Goal: Task Accomplishment & Management: Complete application form

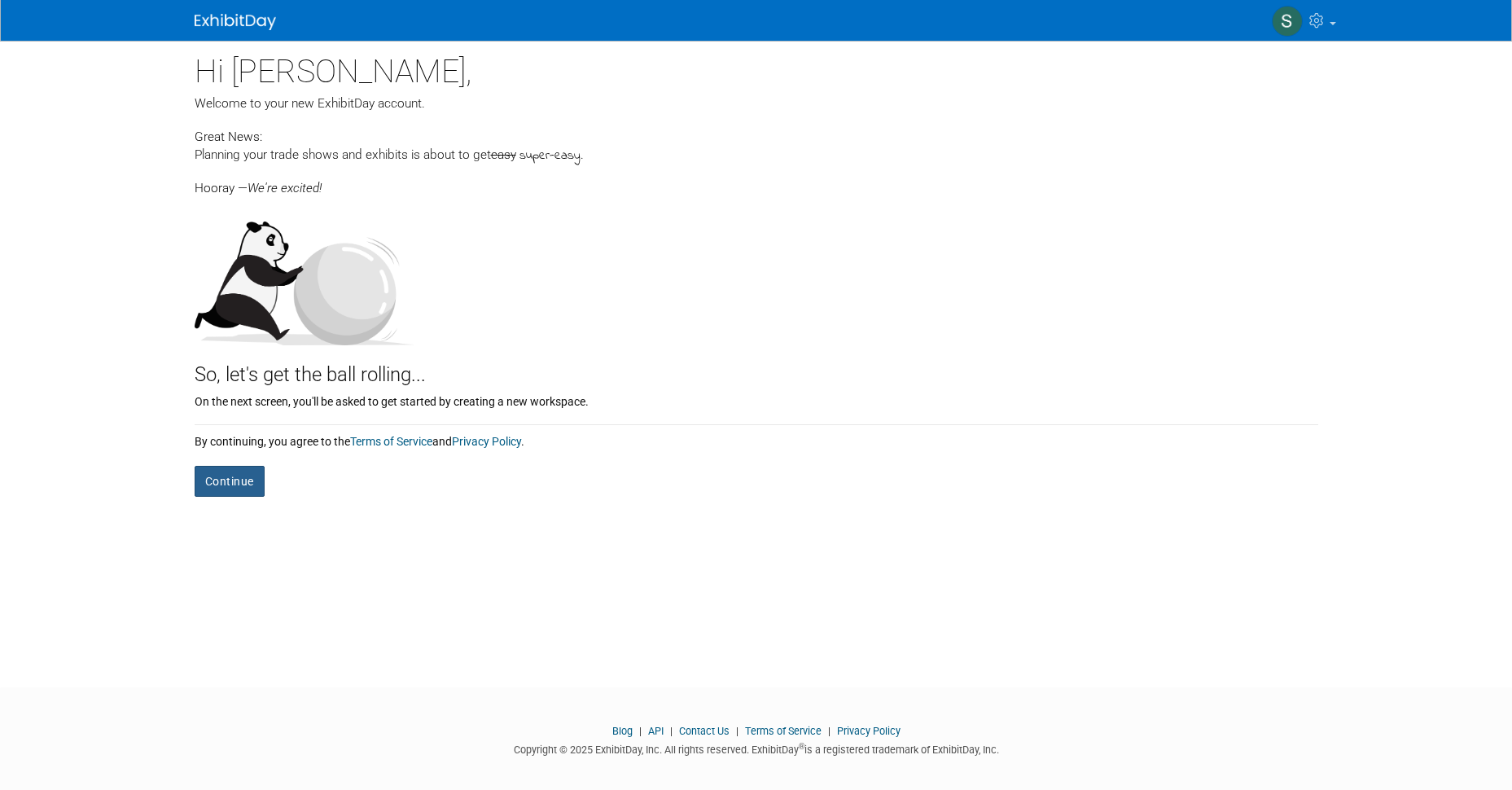
click at [220, 473] on button "Continue" at bounding box center [229, 481] width 70 height 31
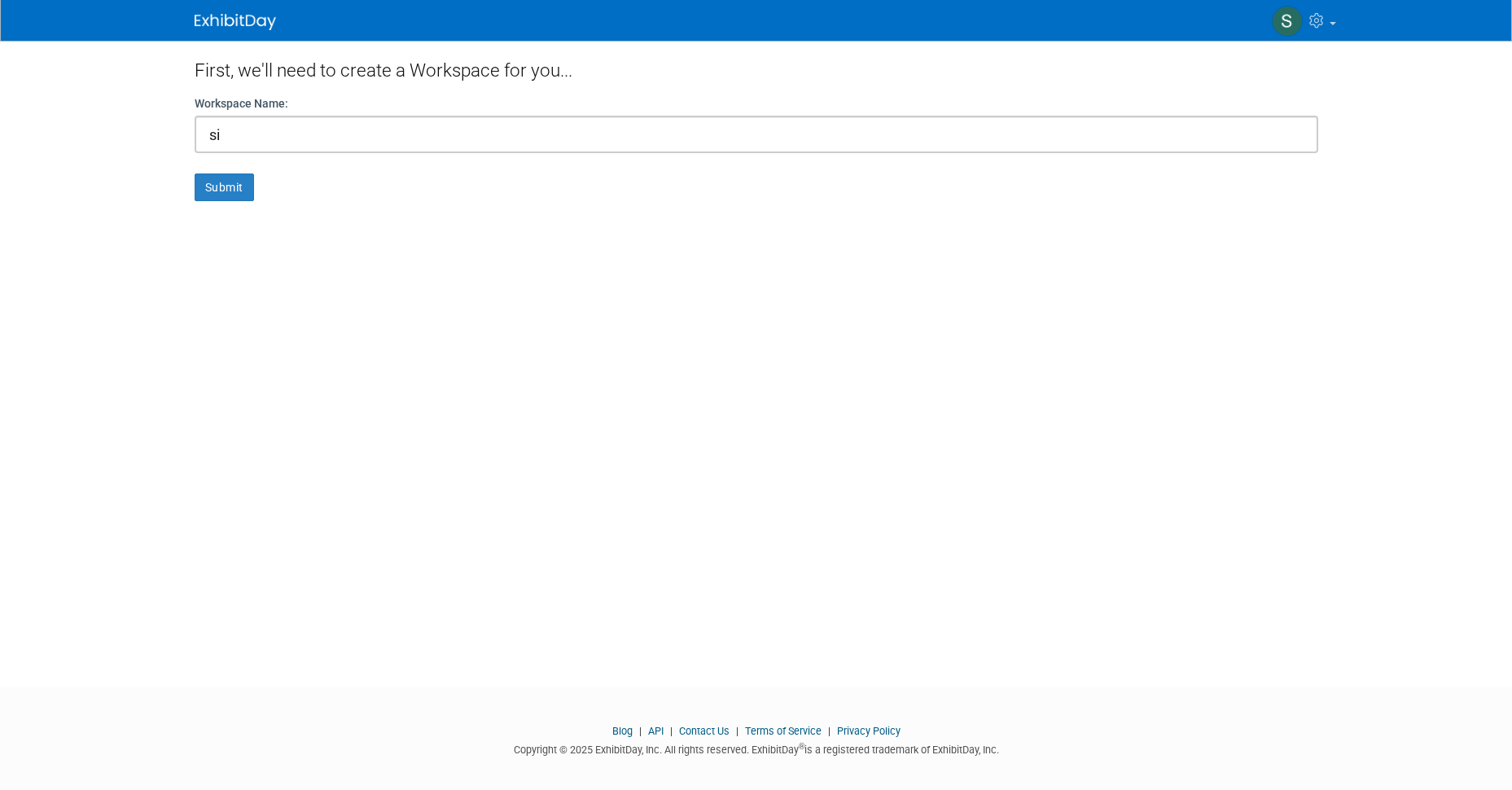
type input "si"
click at [205, 423] on div "First, we'll need to create a Workspace for you... Workspace Name: si Submit" at bounding box center [756, 349] width 1148 height 617
click at [227, 194] on button "Submit" at bounding box center [224, 187] width 60 height 28
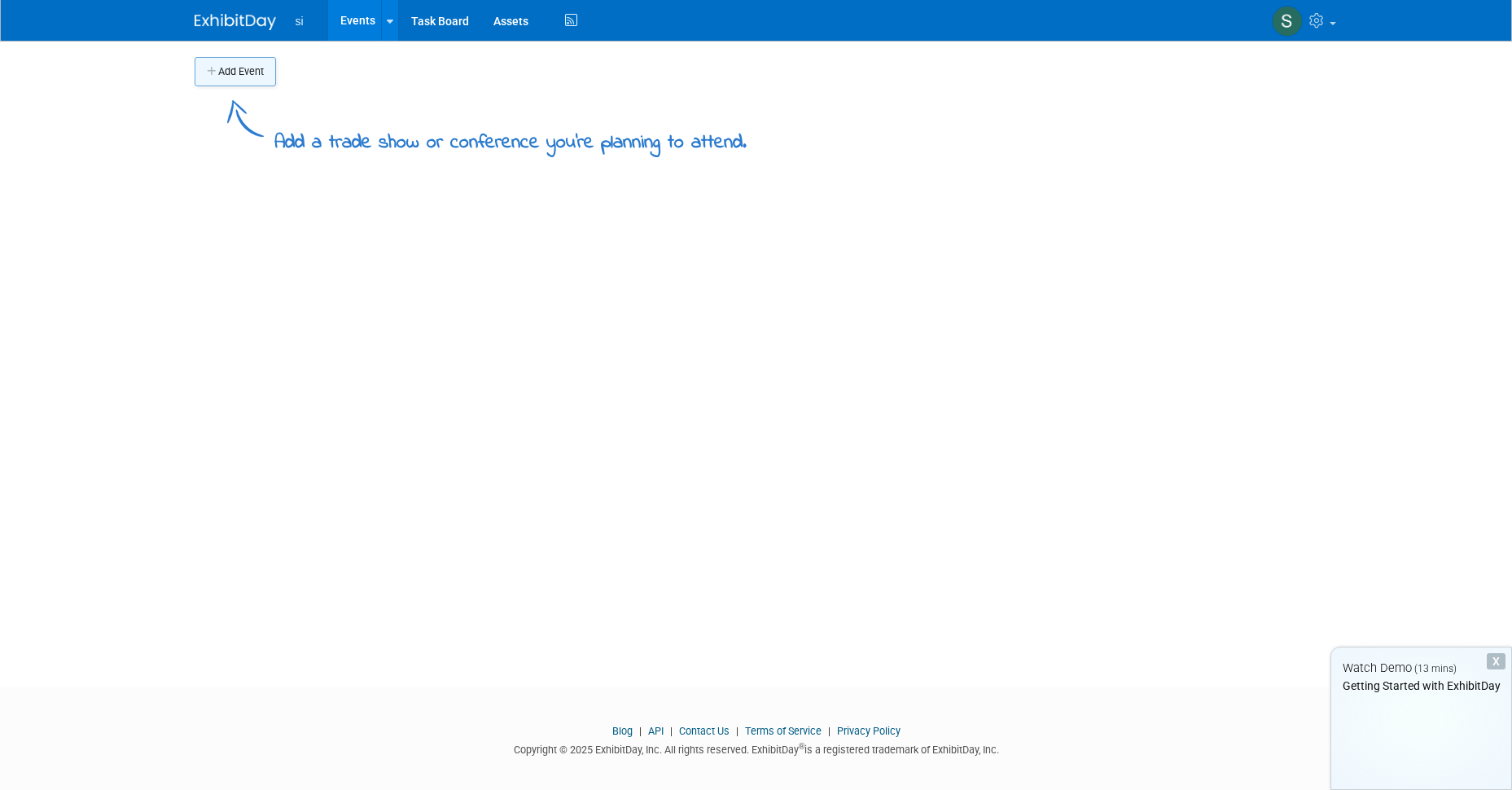
click at [243, 79] on button "Add Event" at bounding box center [235, 71] width 81 height 29
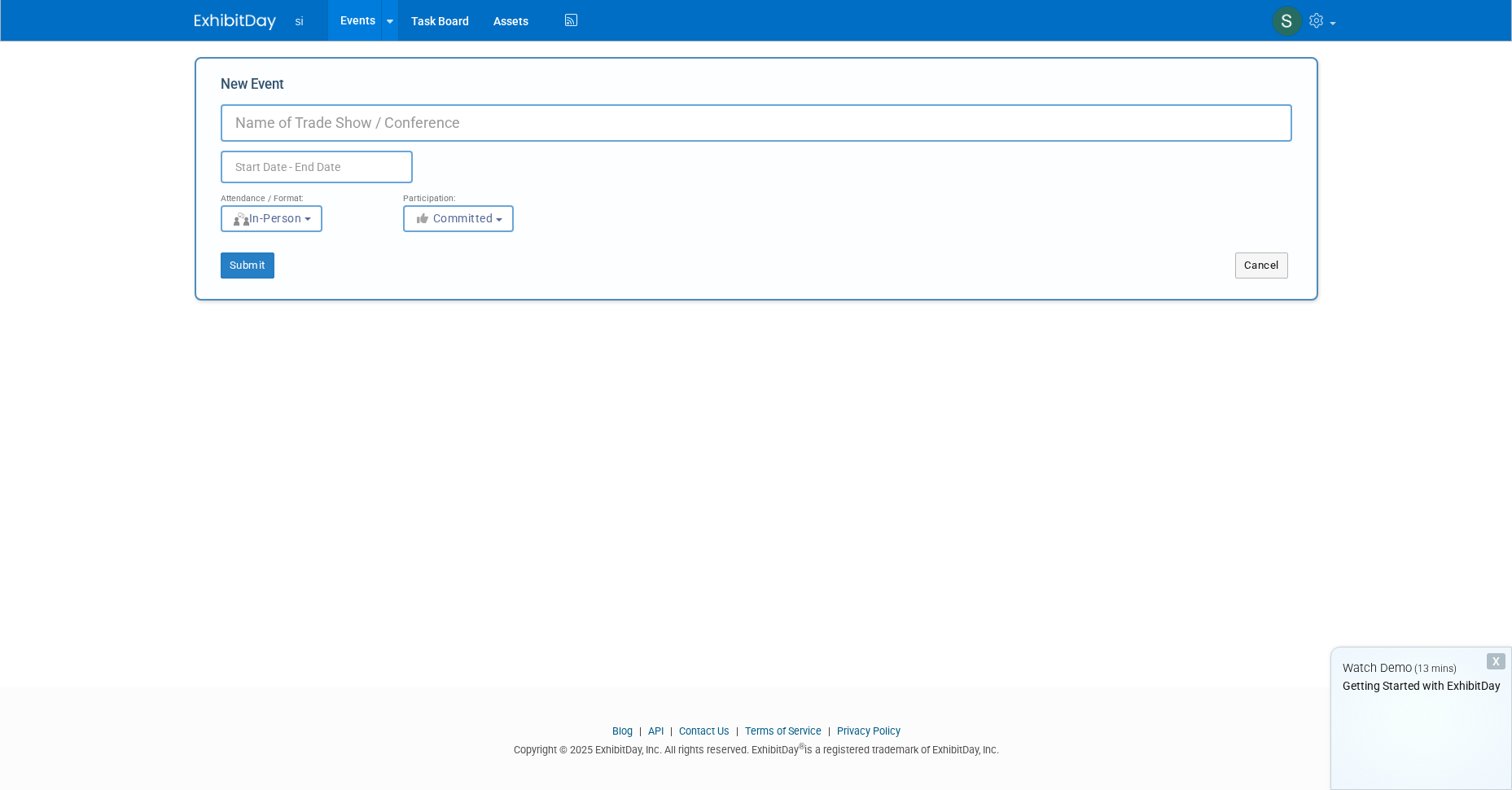
click at [315, 126] on input "New Event" at bounding box center [756, 123] width 1071 height 37
type input "iaapa"
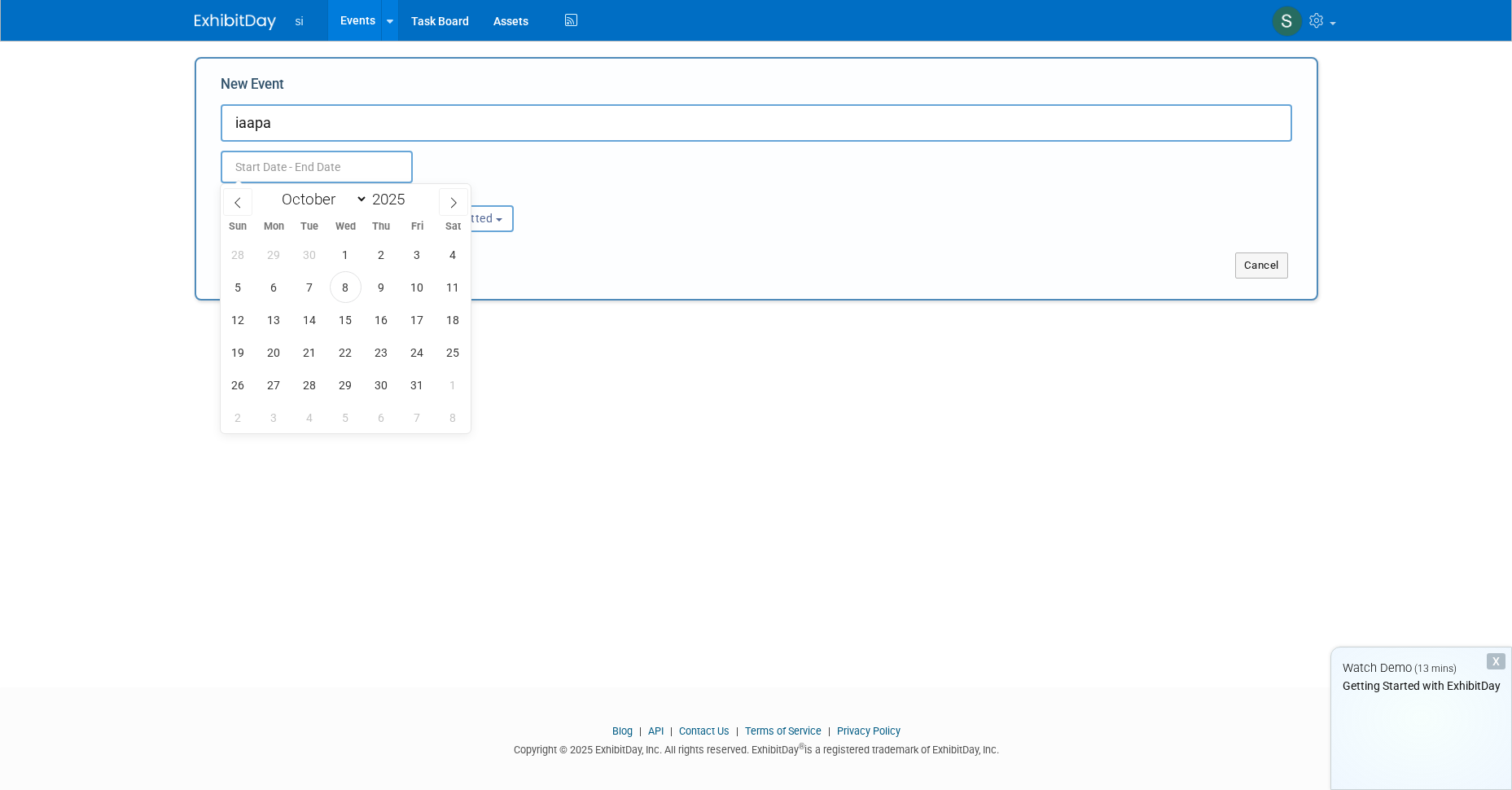
click at [311, 159] on input "text" at bounding box center [316, 167] width 192 height 32
click at [450, 200] on icon at bounding box center [453, 203] width 12 height 12
select select "10"
click at [272, 355] on span "17" at bounding box center [274, 353] width 32 height 32
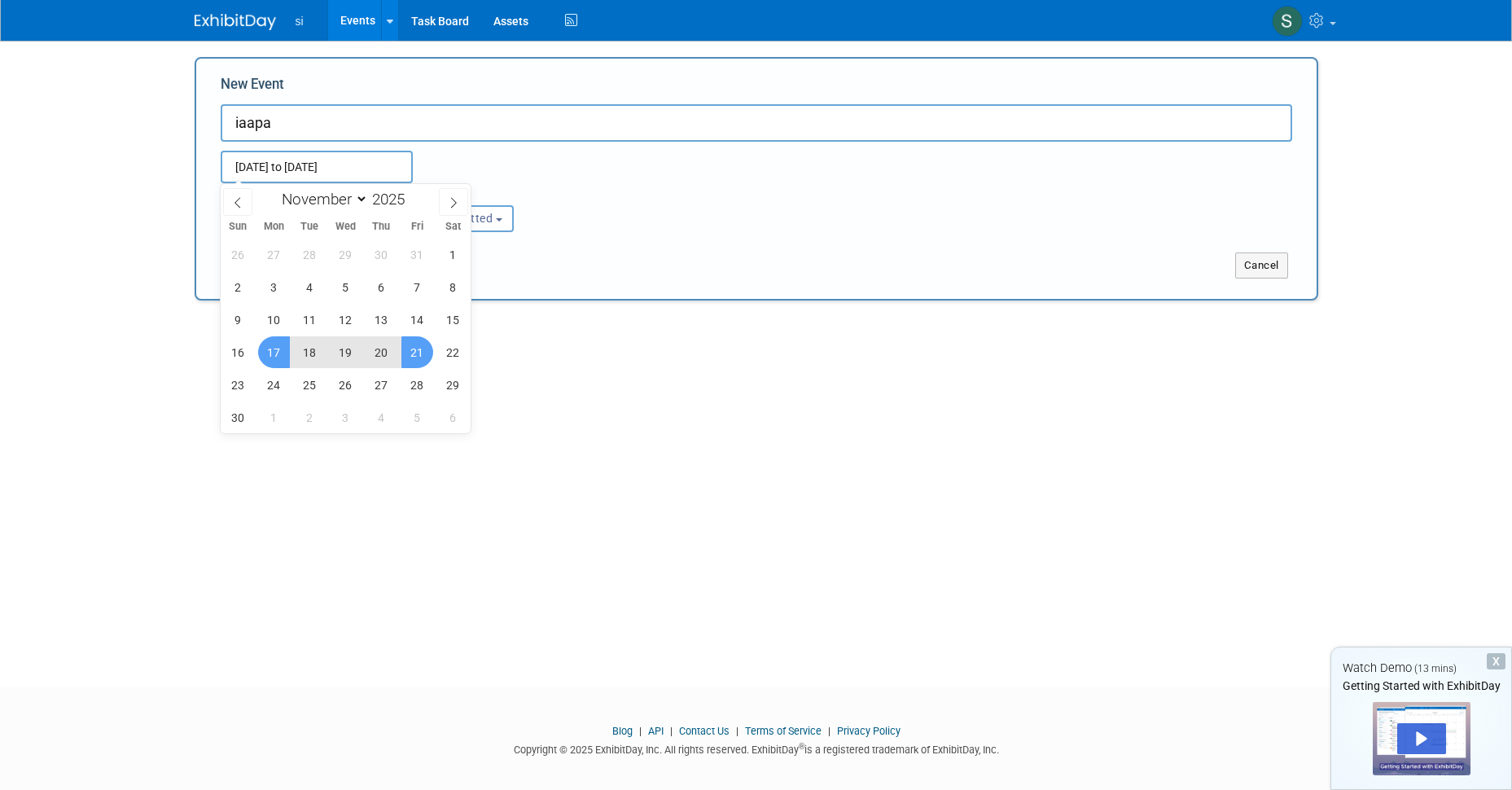
click at [416, 361] on span "21" at bounding box center [418, 353] width 32 height 32
type input "Nov 17, 2025 to Nov 21, 2025"
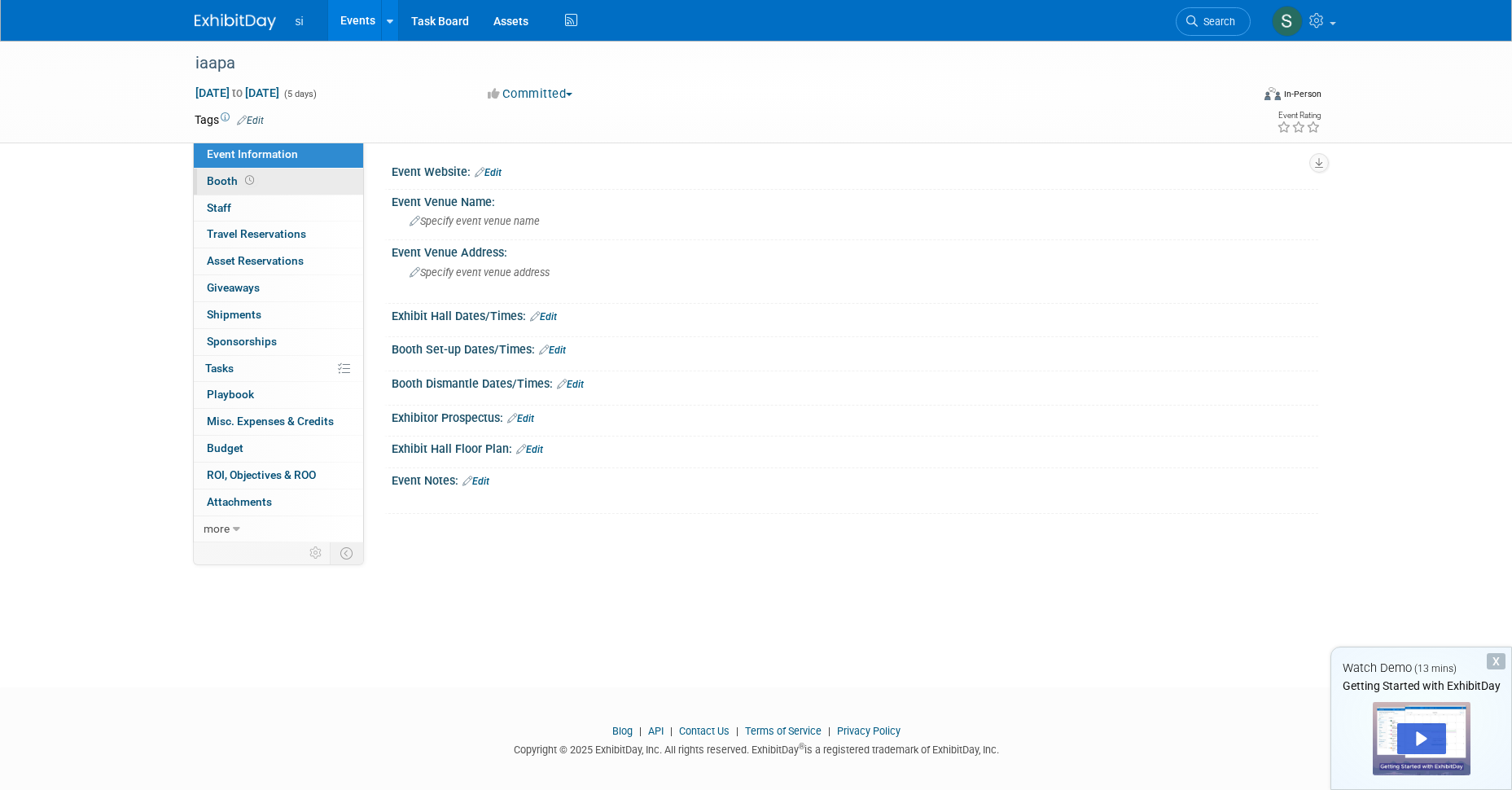
click at [226, 183] on span "Booth" at bounding box center [232, 180] width 51 height 13
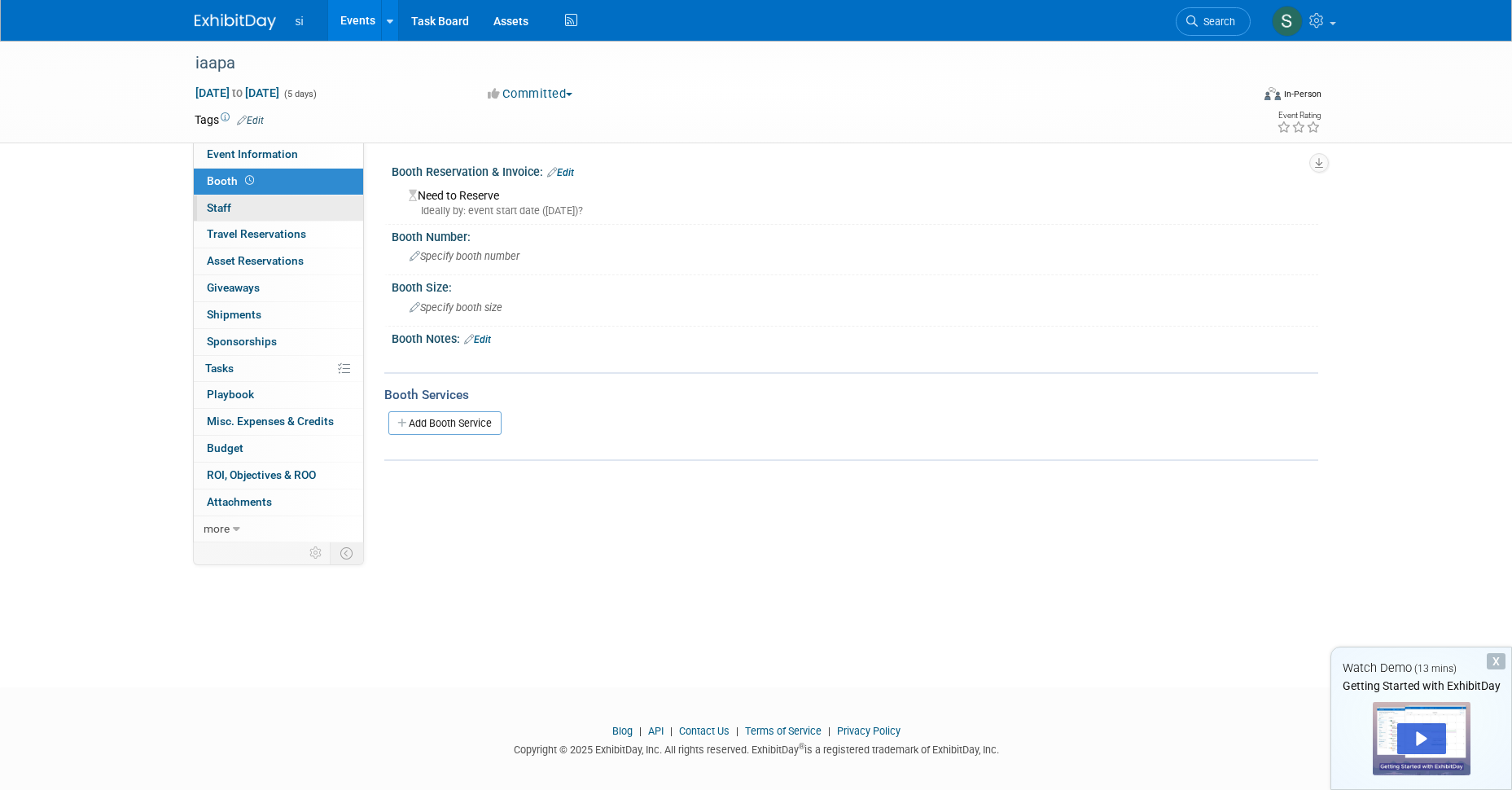
click at [222, 201] on span "Staff 0" at bounding box center [219, 207] width 24 height 13
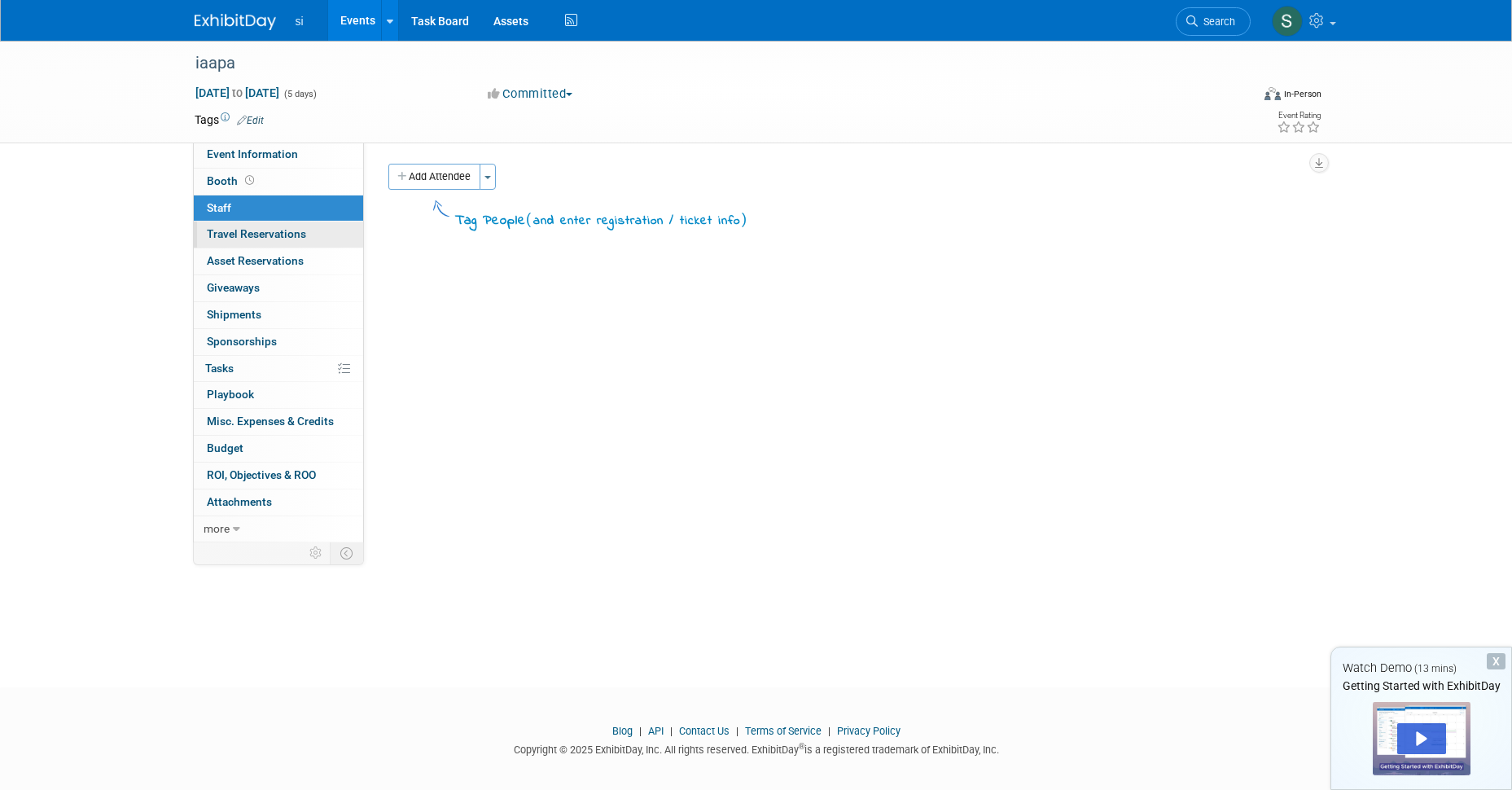
click at [220, 232] on span "Travel Reservations 0" at bounding box center [256, 234] width 99 height 13
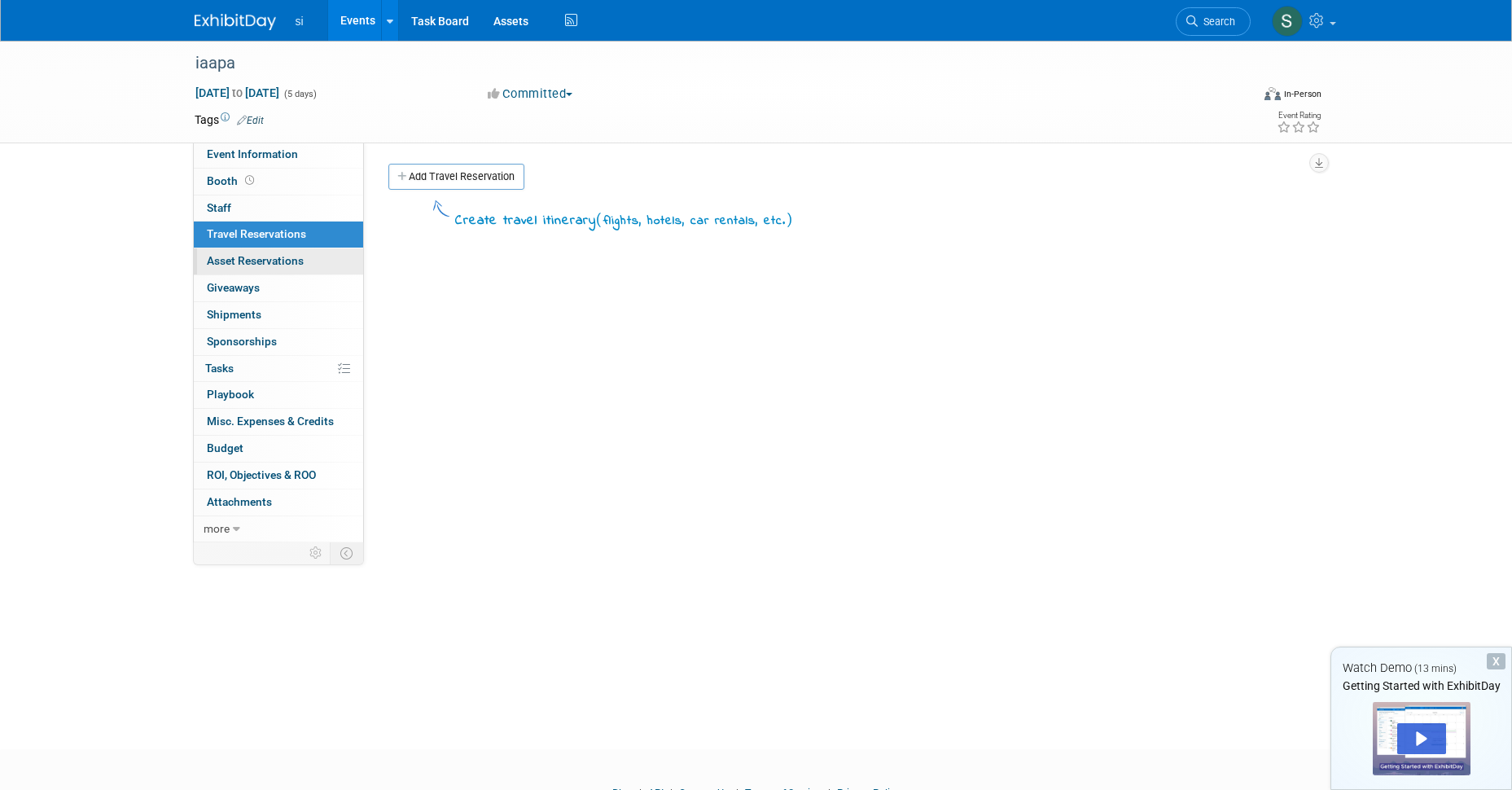
click at [218, 255] on span "Asset Reservations 0" at bounding box center [255, 261] width 97 height 13
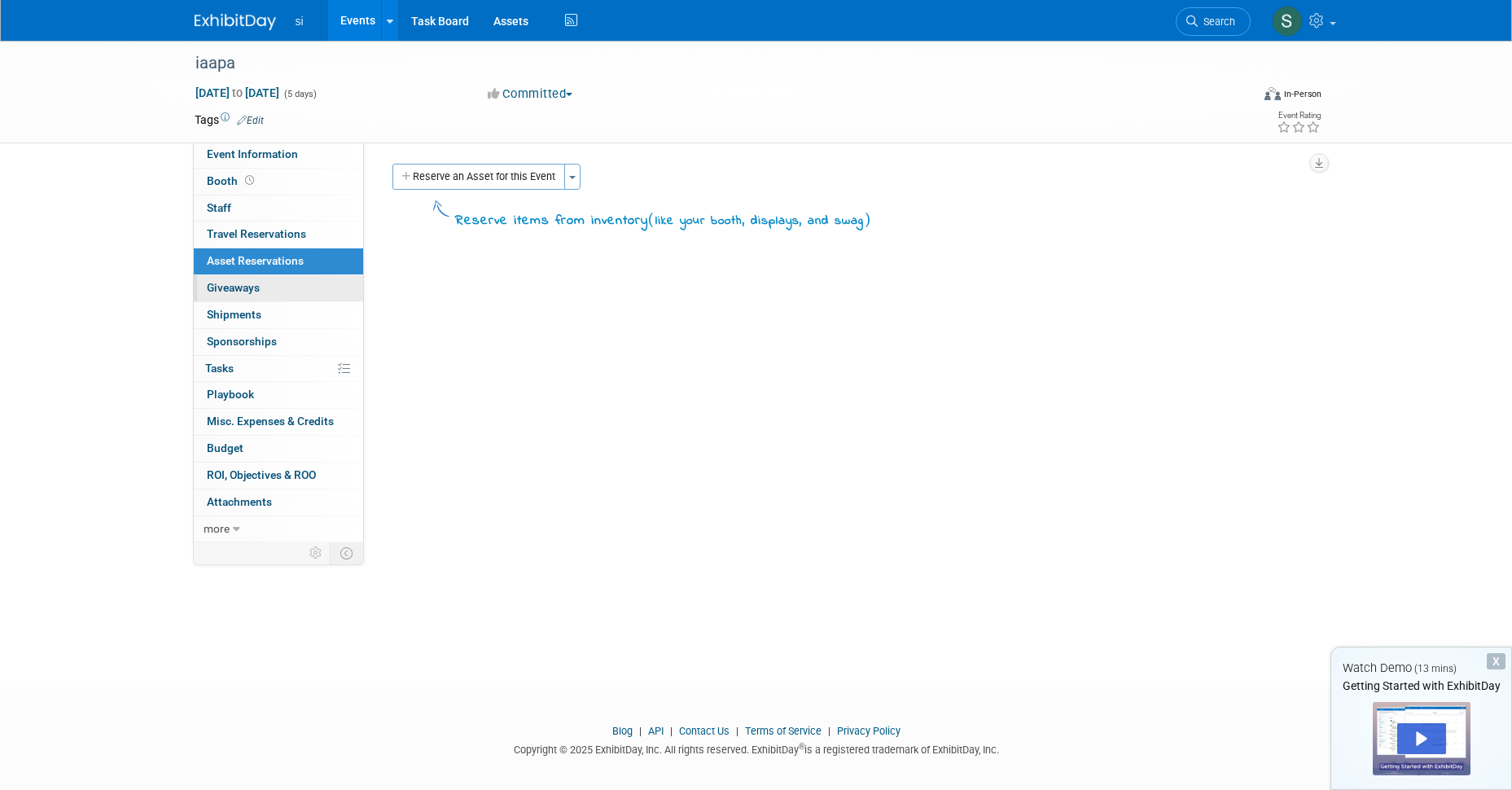
click at [217, 284] on span "Giveaways 0" at bounding box center [233, 287] width 53 height 13
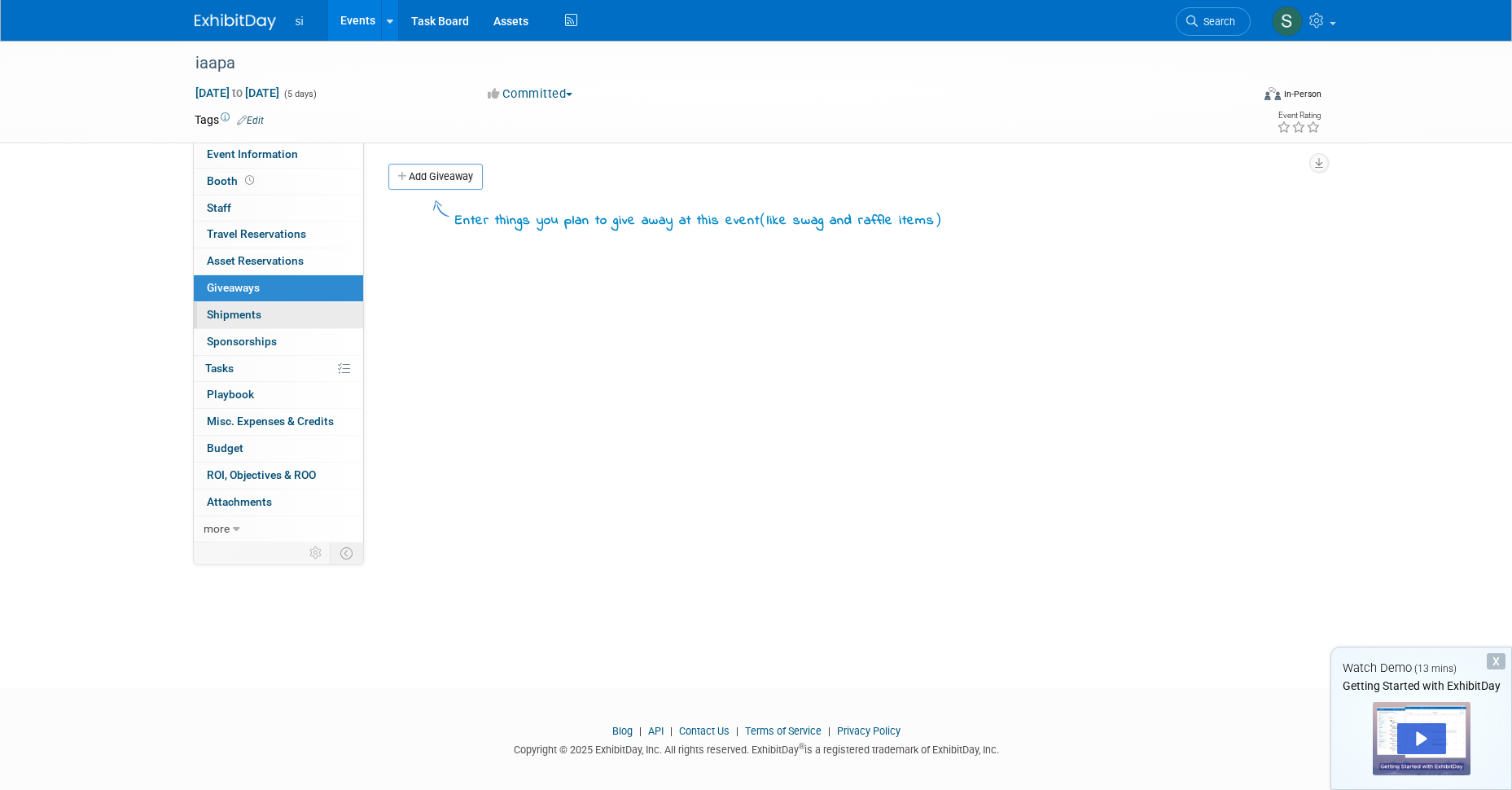
click at [224, 308] on span "Shipments 0" at bounding box center [234, 314] width 54 height 13
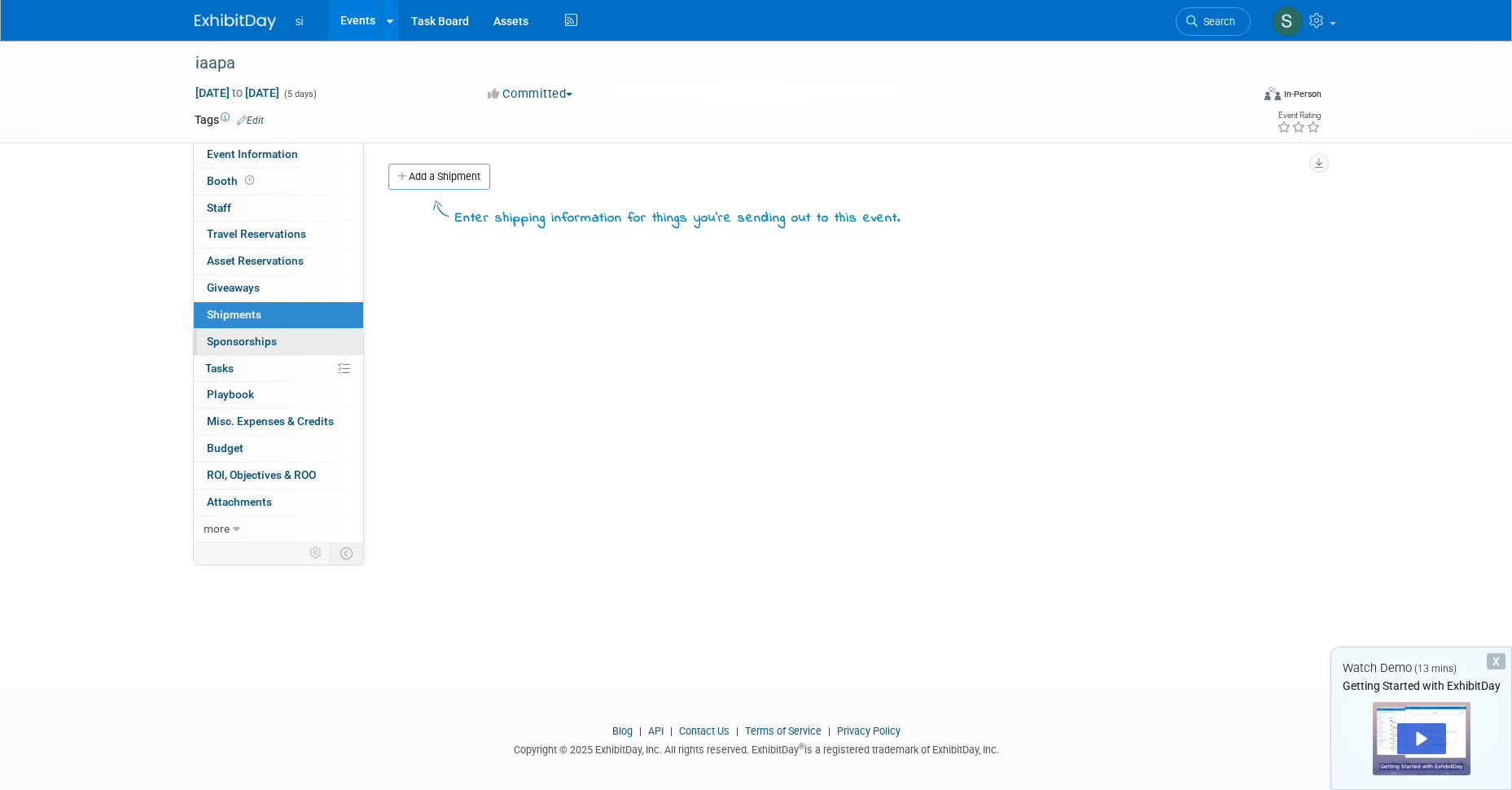
click at [221, 335] on span "Sponsorships 0" at bounding box center [242, 341] width 70 height 13
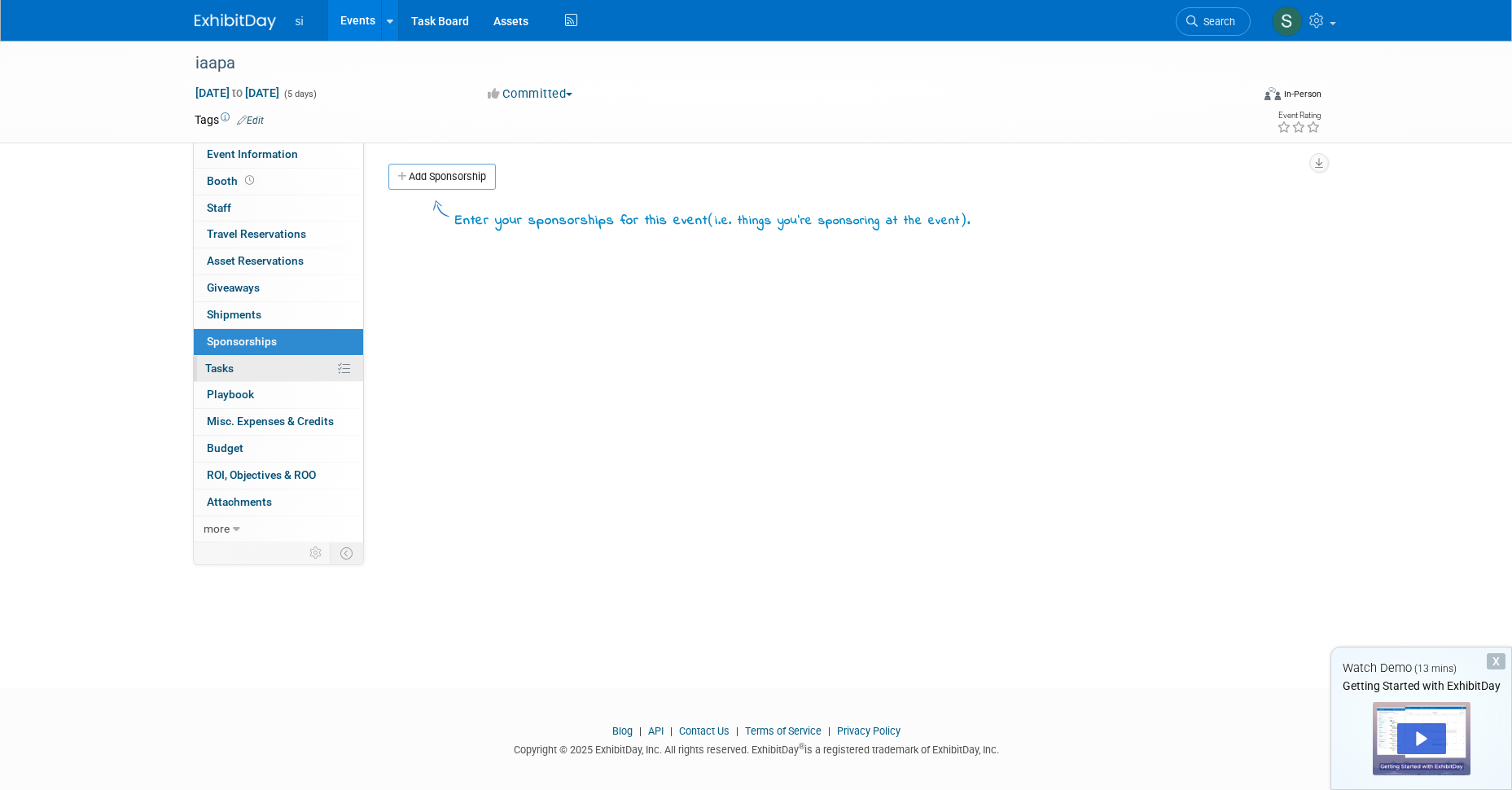
click at [221, 362] on span "Tasks 0%" at bounding box center [220, 368] width 29 height 13
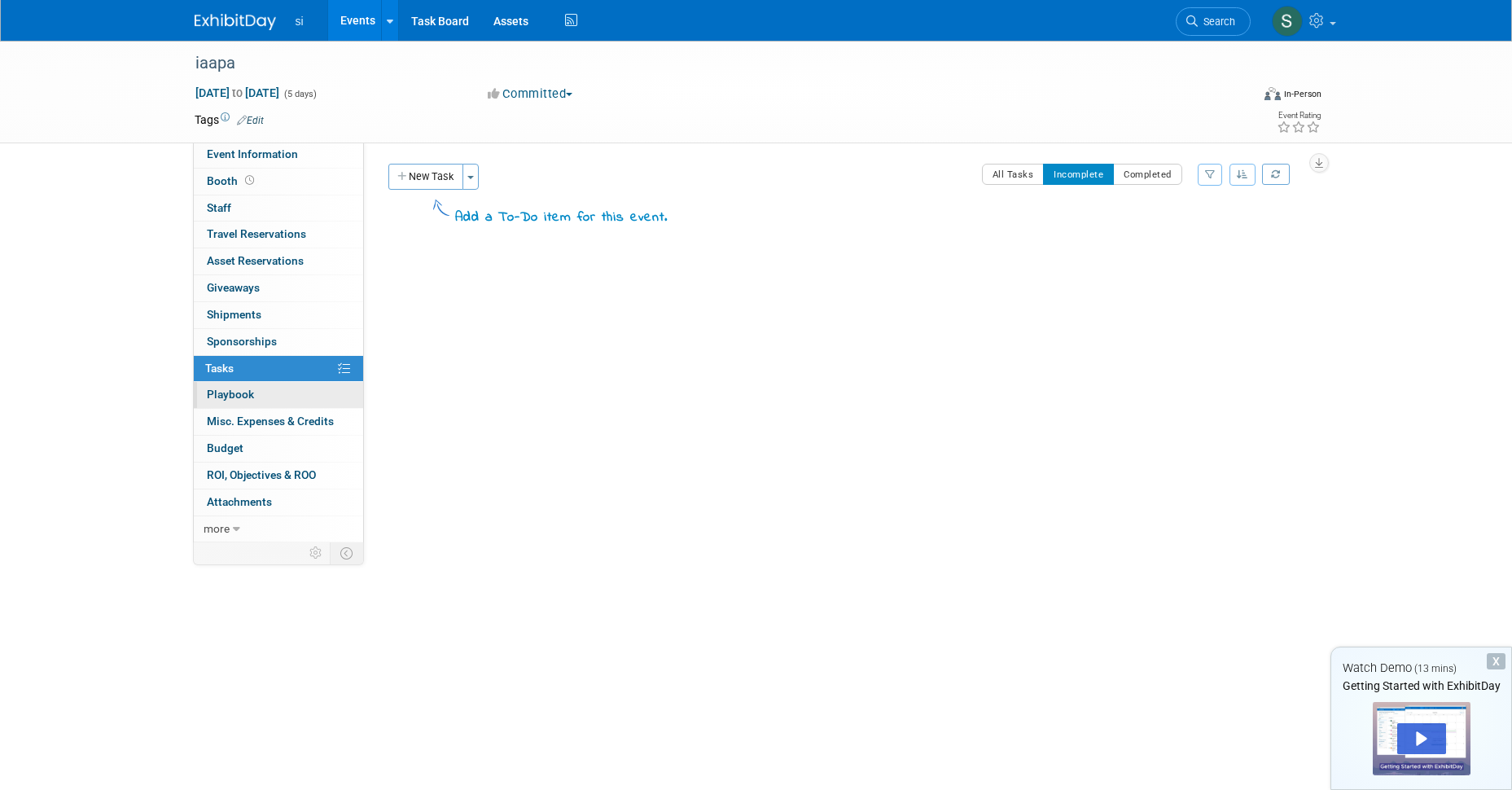
click at [221, 389] on span "Playbook 0" at bounding box center [230, 394] width 47 height 13
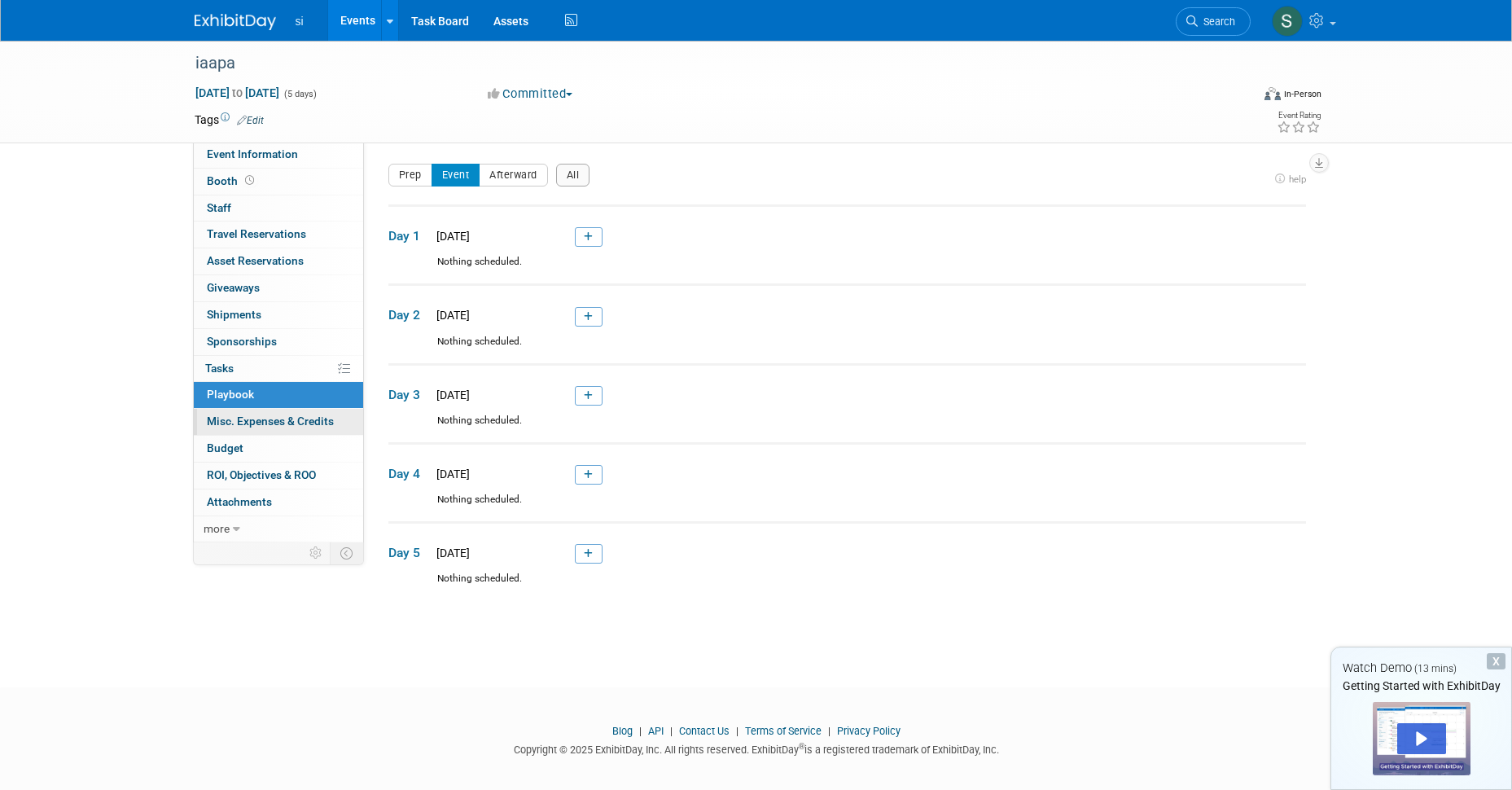
click at [264, 420] on span "Misc. Expenses & Credits 0" at bounding box center [270, 420] width 127 height 13
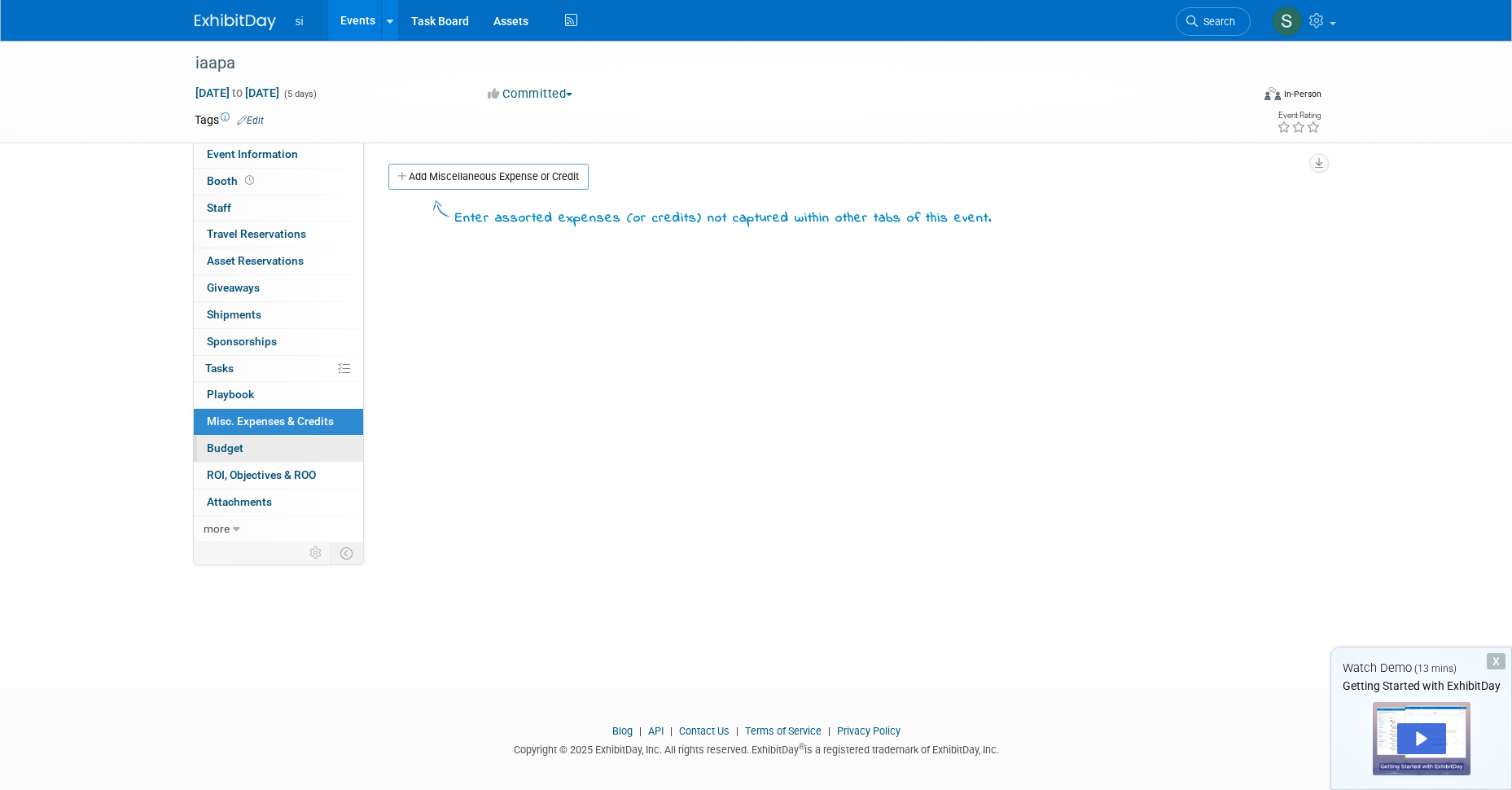
click at [240, 441] on span "Budget" at bounding box center [225, 447] width 37 height 13
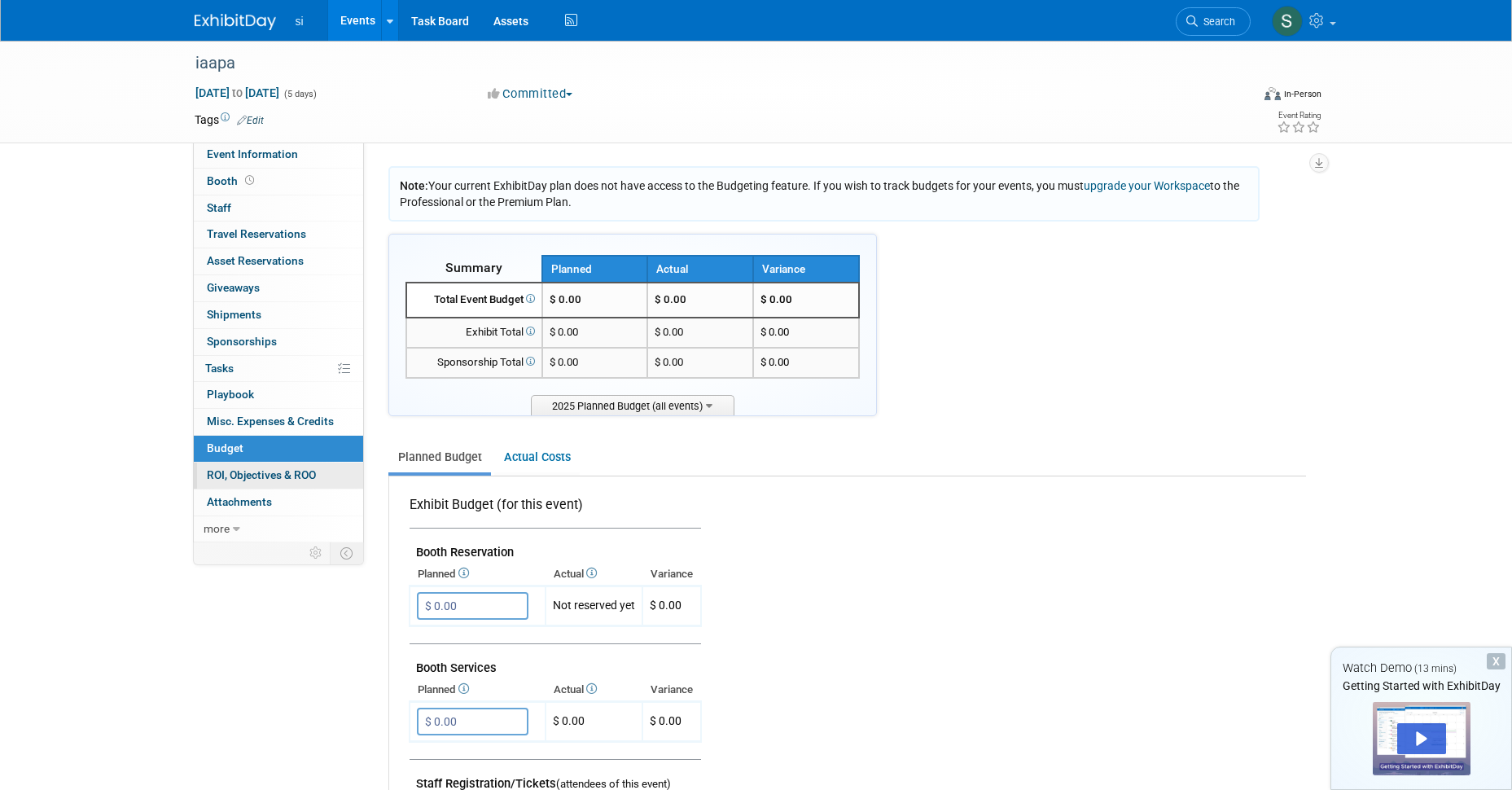
click at [237, 469] on span "ROI, Objectives & ROO 0" at bounding box center [262, 475] width 109 height 13
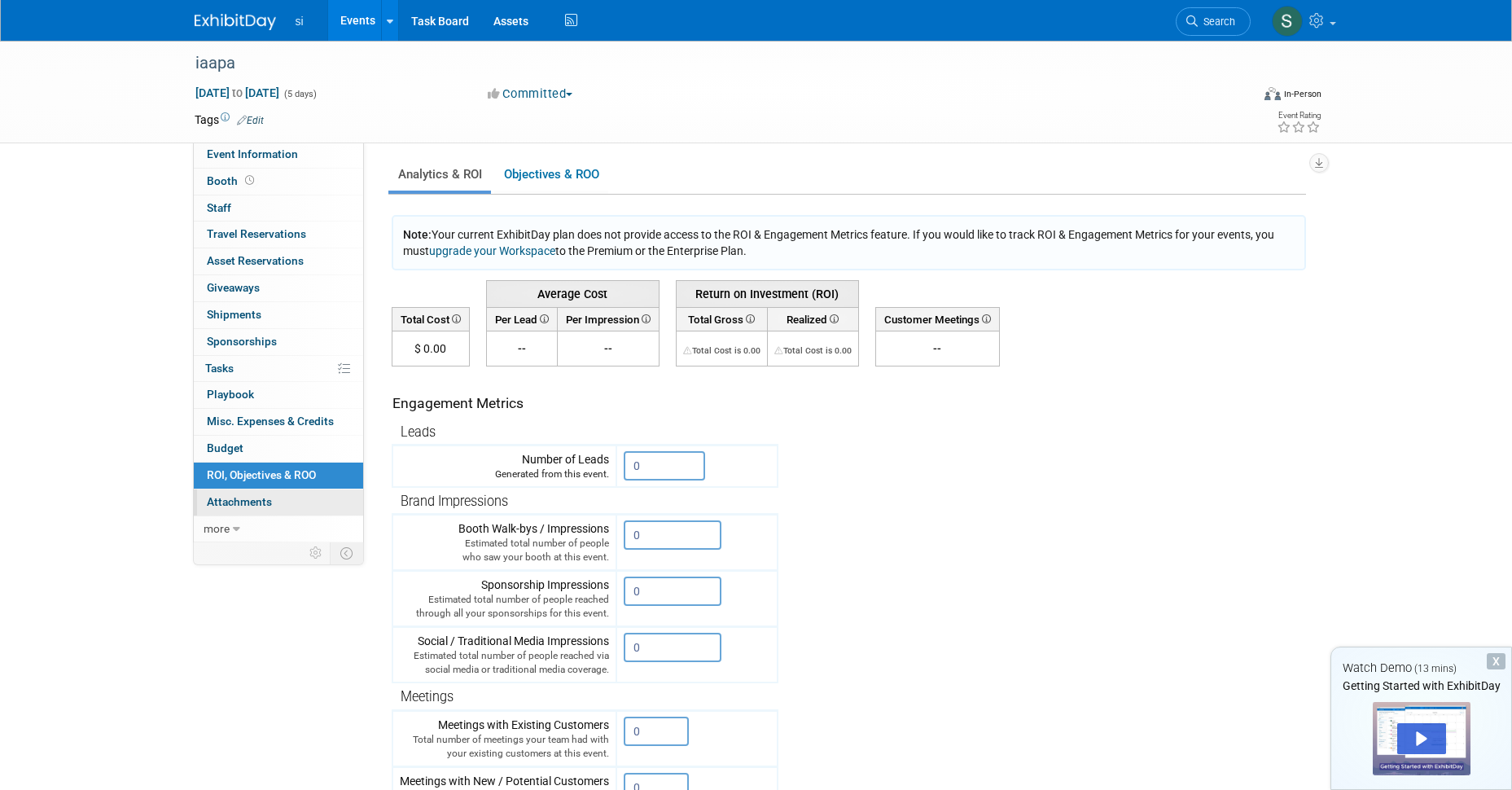
click at [246, 495] on span "Attachments 0" at bounding box center [239, 502] width 65 height 13
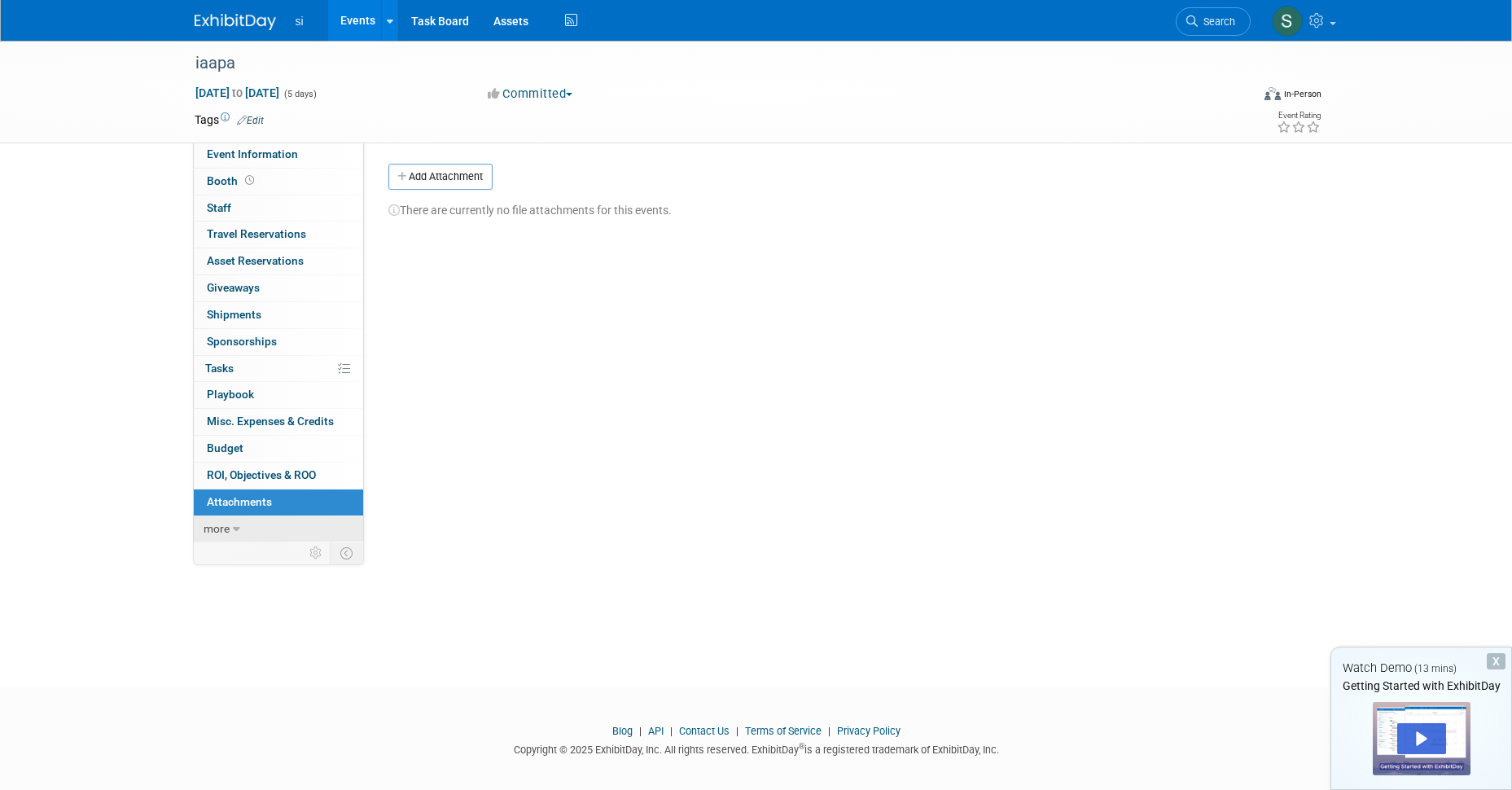
click at [235, 525] on link "more" at bounding box center [278, 528] width 170 height 26
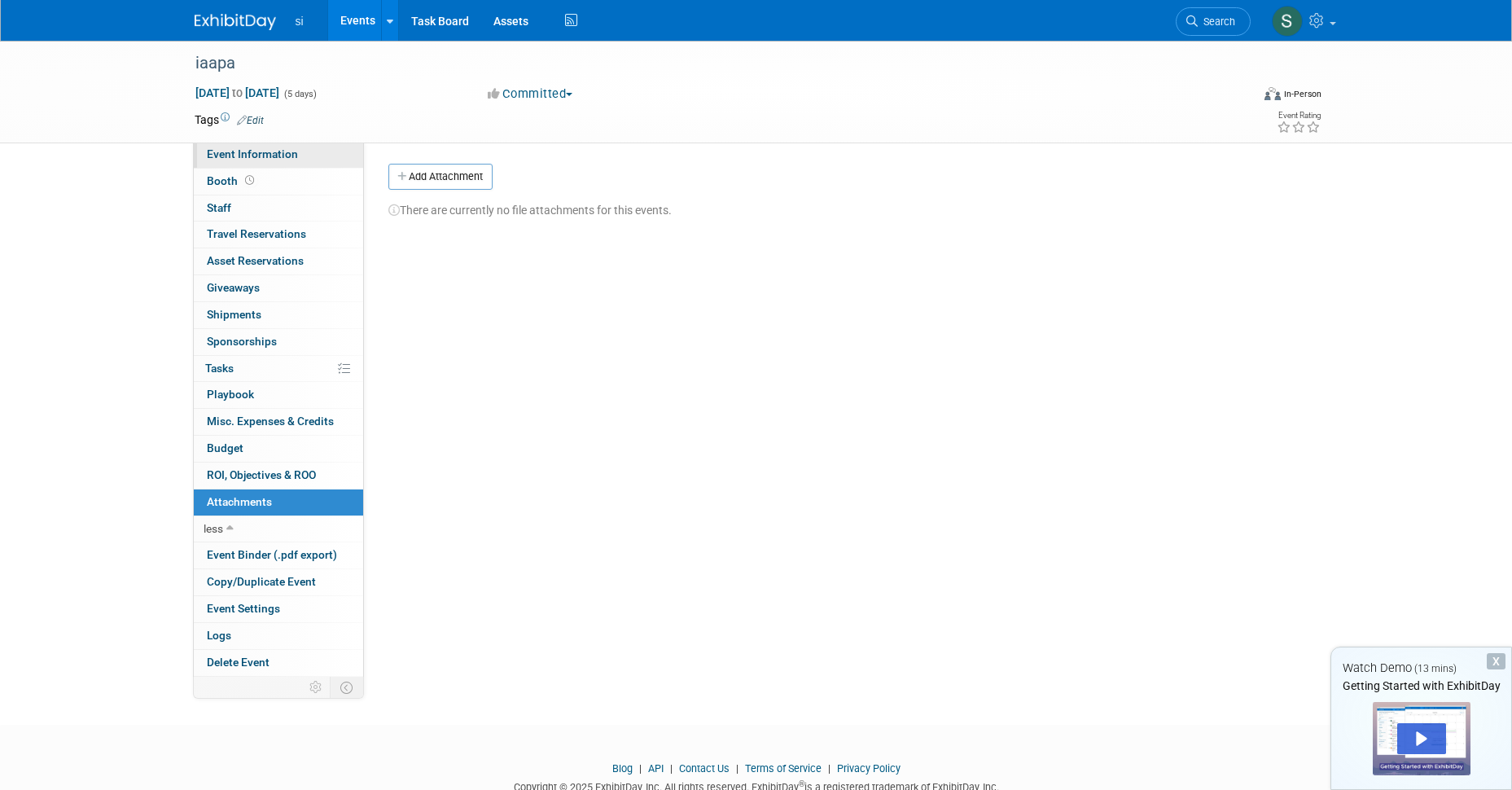
click at [240, 148] on span "Event Information" at bounding box center [253, 154] width 91 height 13
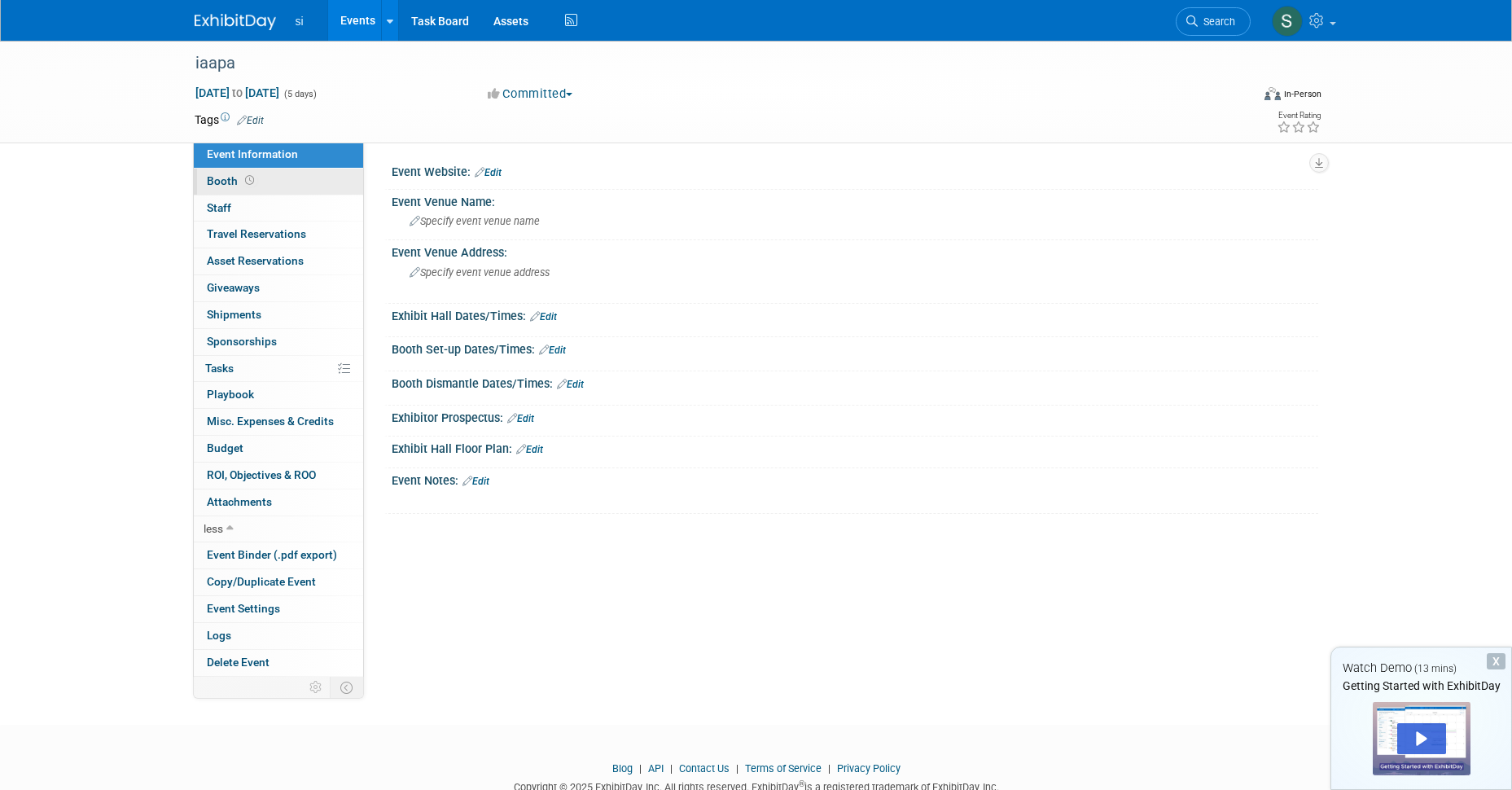
click at [230, 179] on span "Booth" at bounding box center [232, 180] width 51 height 13
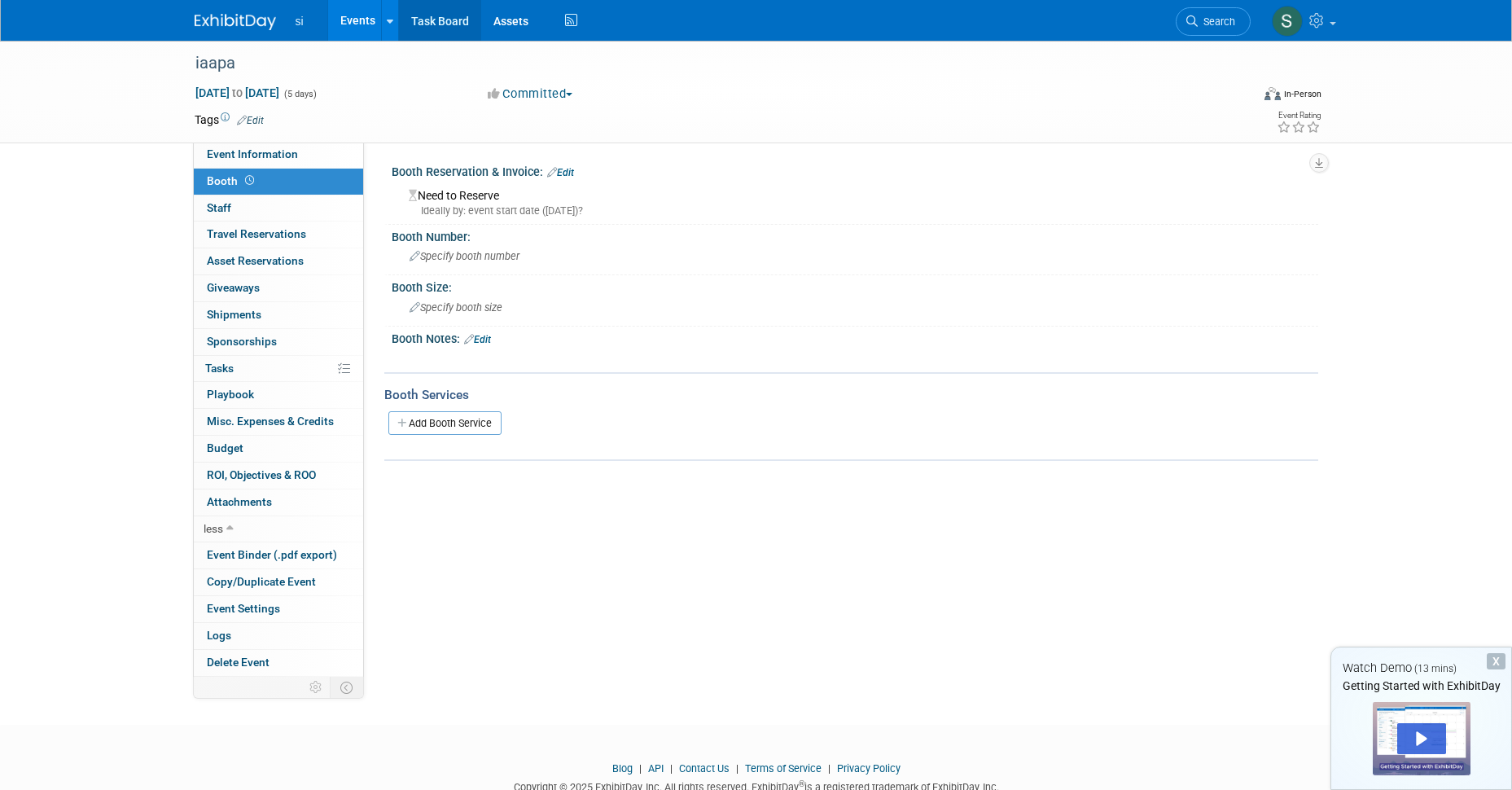
click at [433, 18] on link "Task Board" at bounding box center [440, 21] width 82 height 41
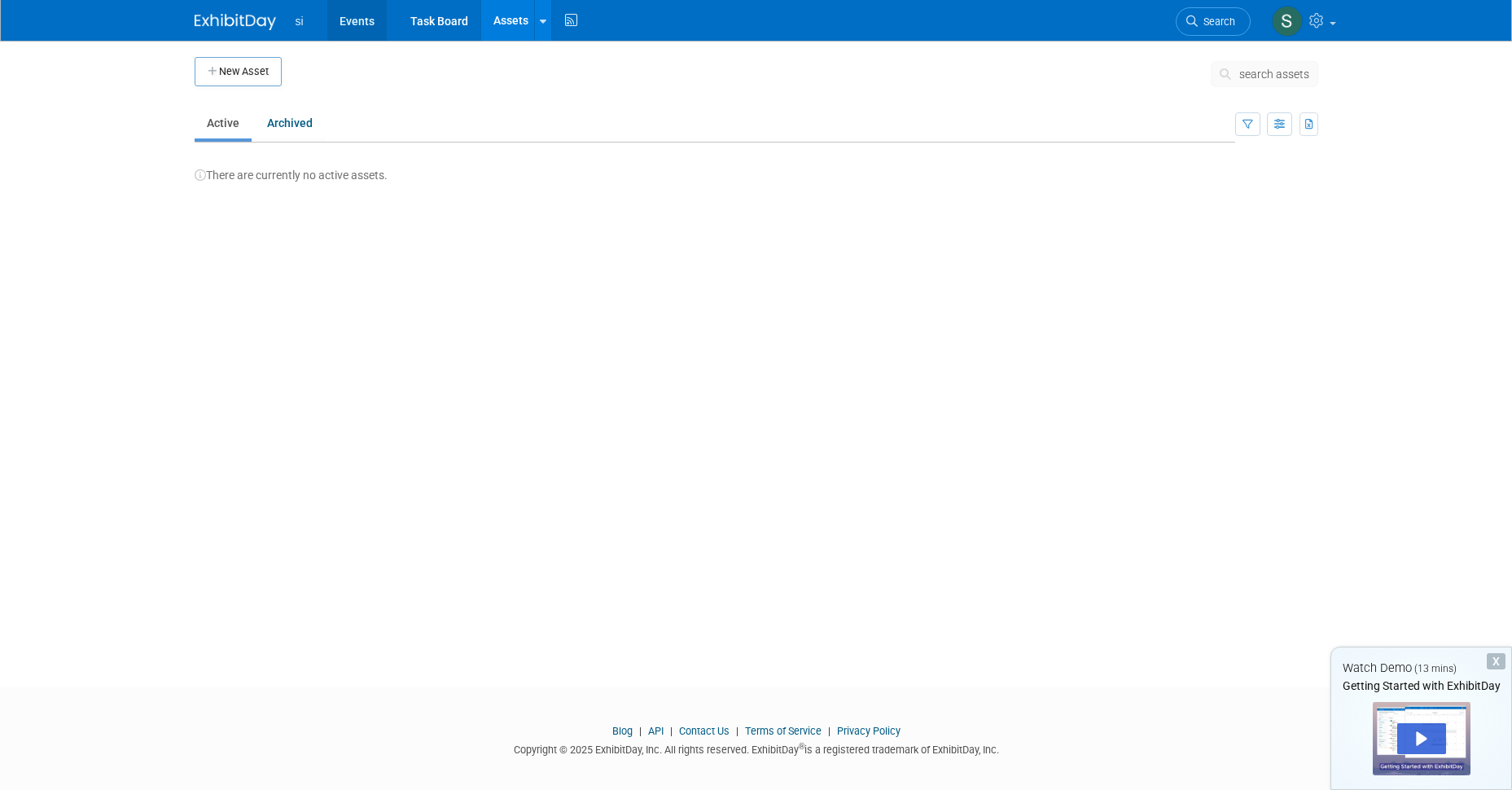
click at [366, 21] on link "Events" at bounding box center [357, 21] width 60 height 41
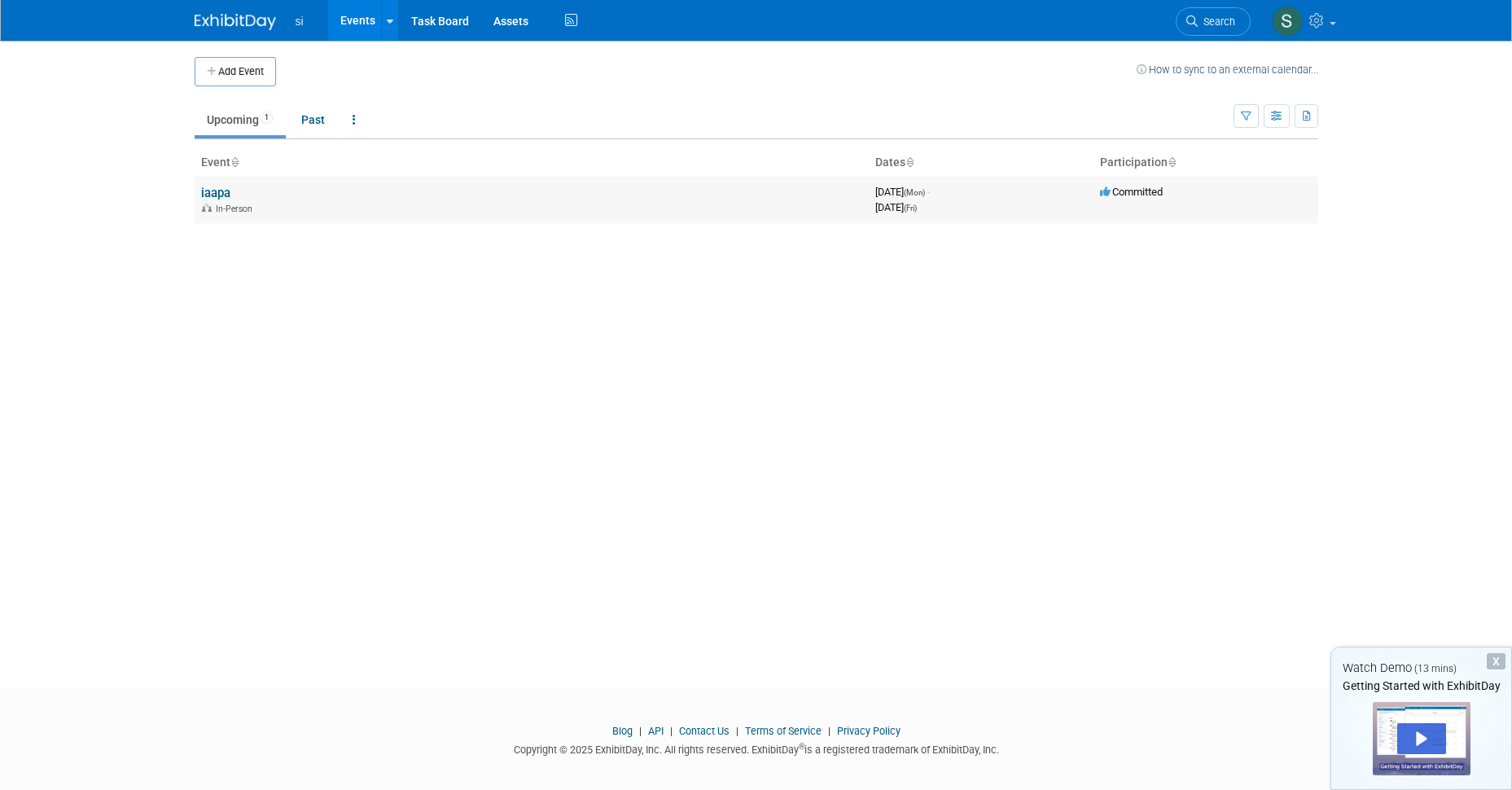
click at [214, 195] on link "iaapa" at bounding box center [215, 193] width 29 height 14
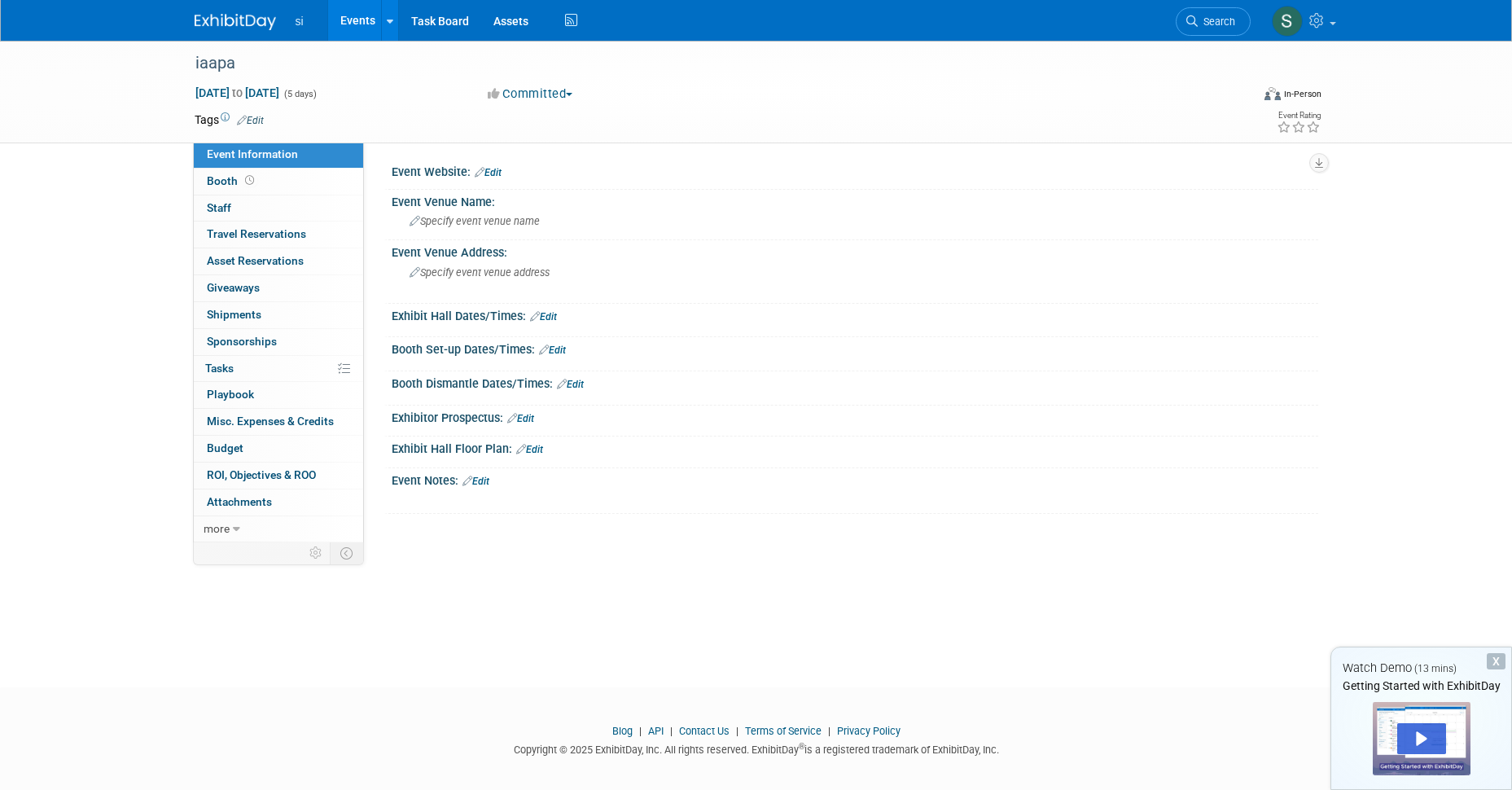
scroll to position [12, 0]
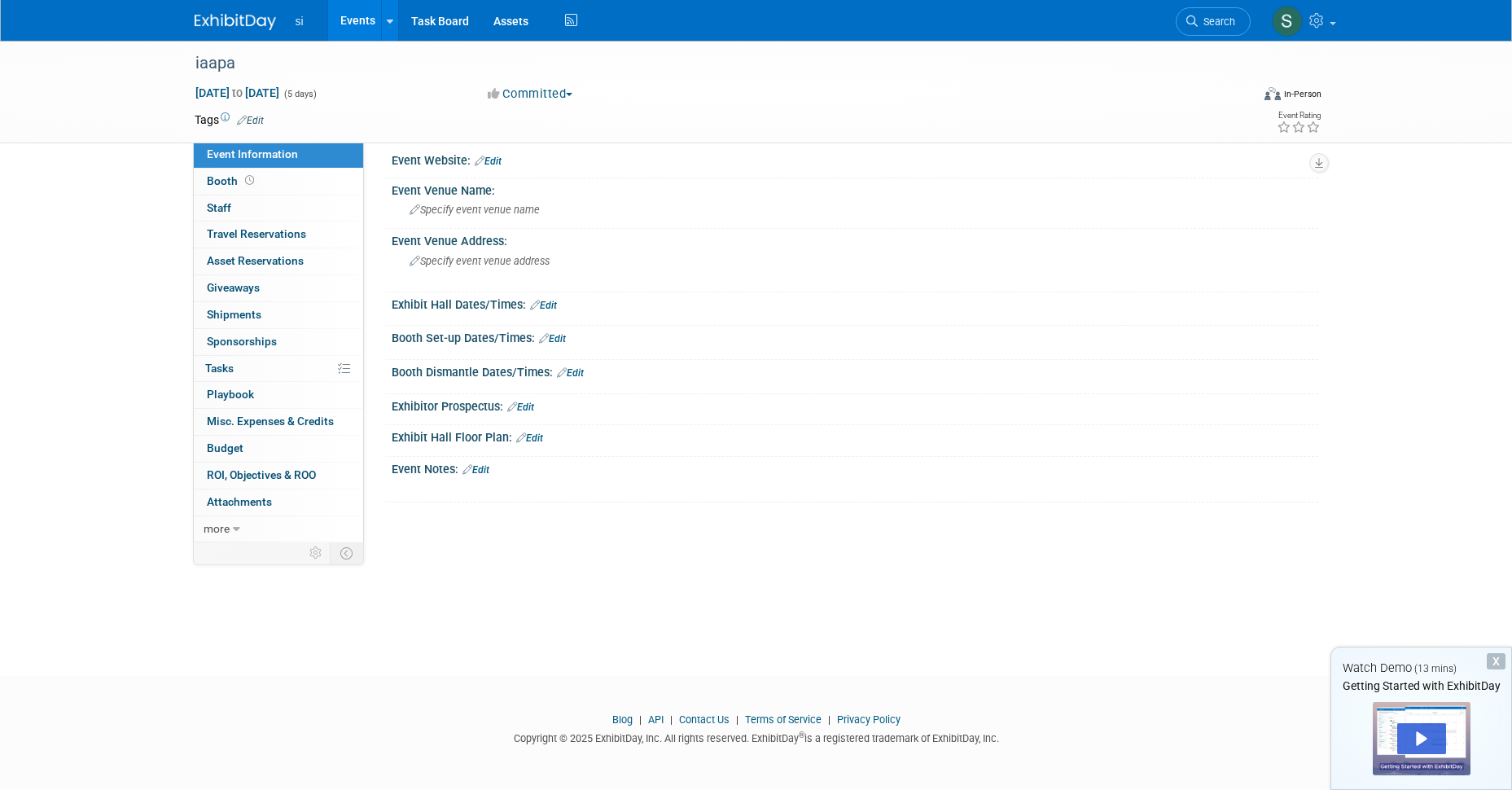
click at [1495, 660] on div "X" at bounding box center [1496, 661] width 19 height 16
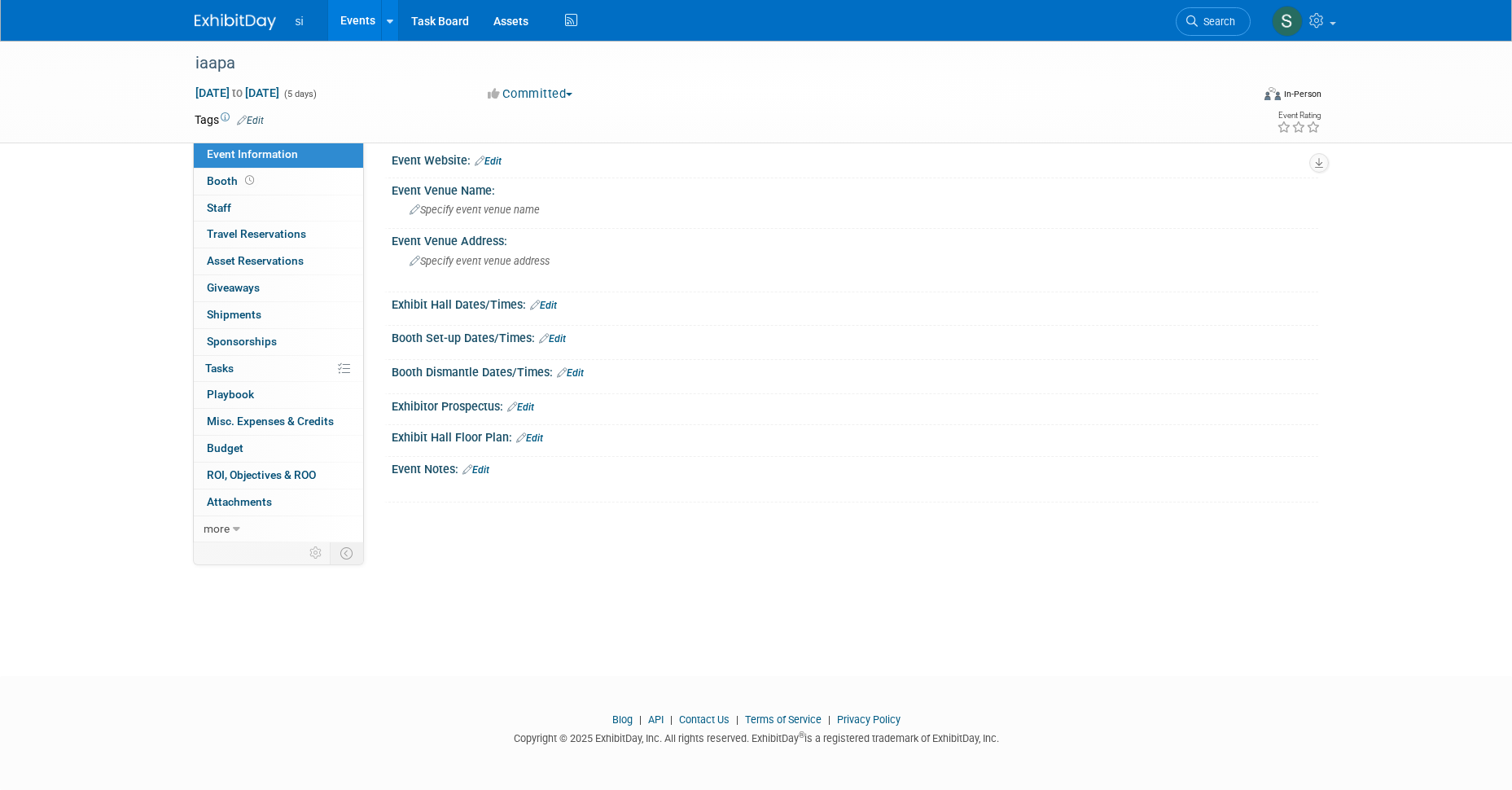
scroll to position [0, 0]
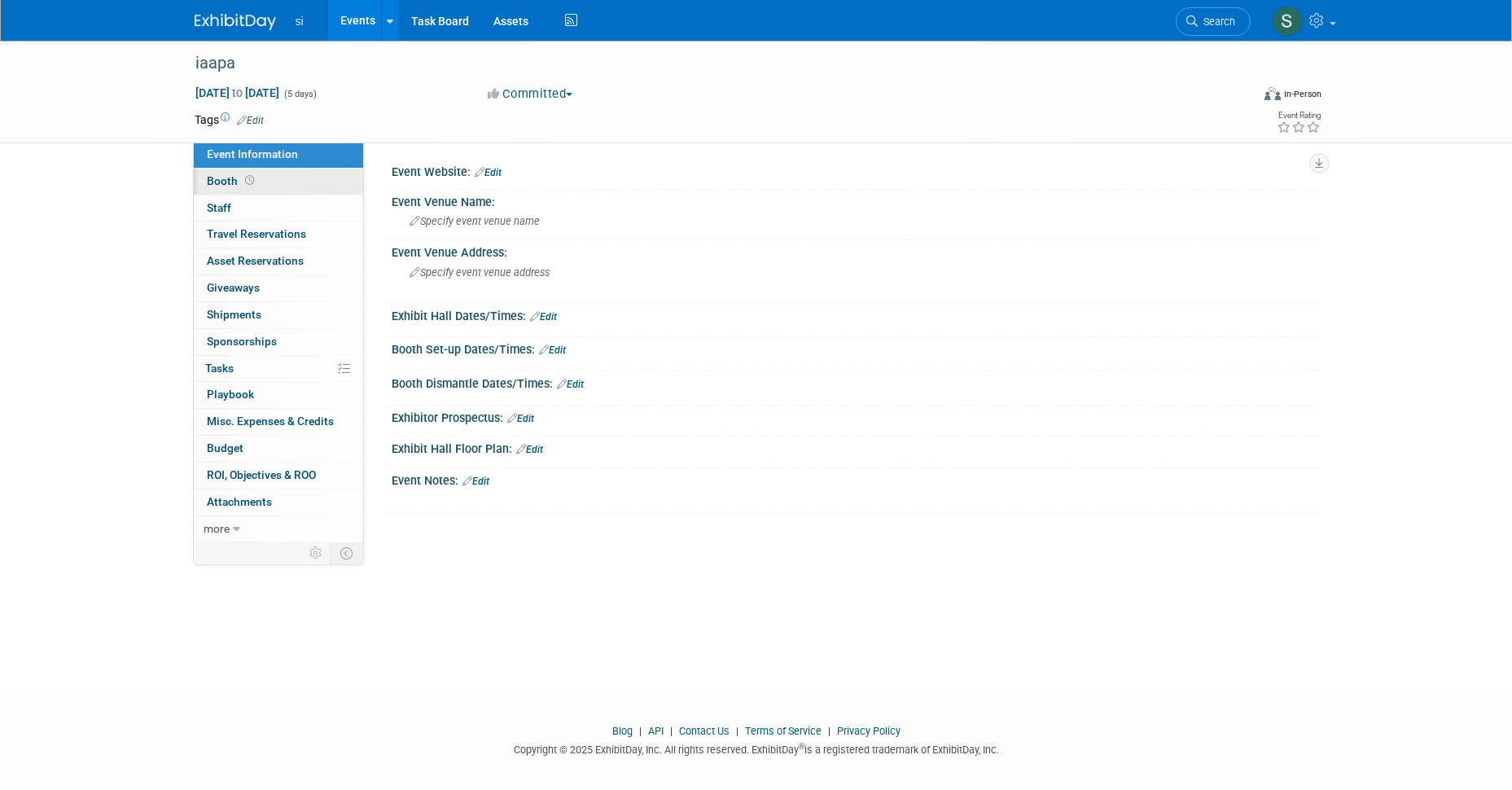
click at [225, 178] on span "Booth" at bounding box center [232, 180] width 51 height 13
